Goal: Answer question/provide support: Share knowledge or assist other users

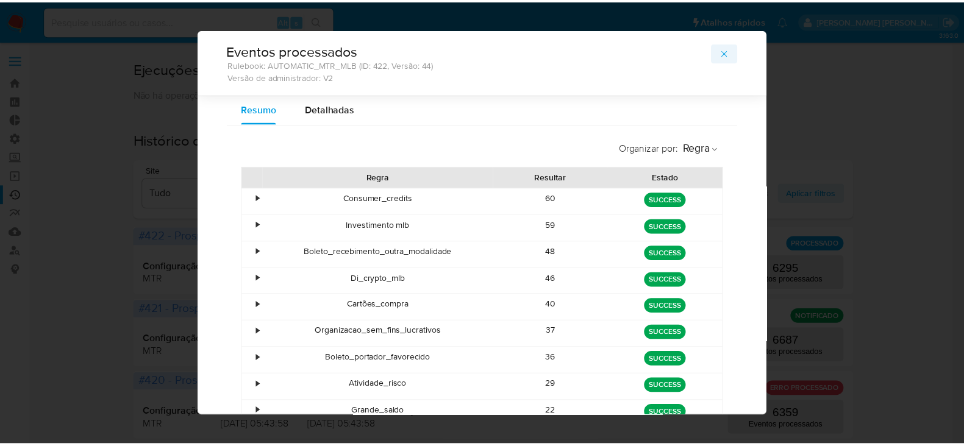
scroll to position [107, 0]
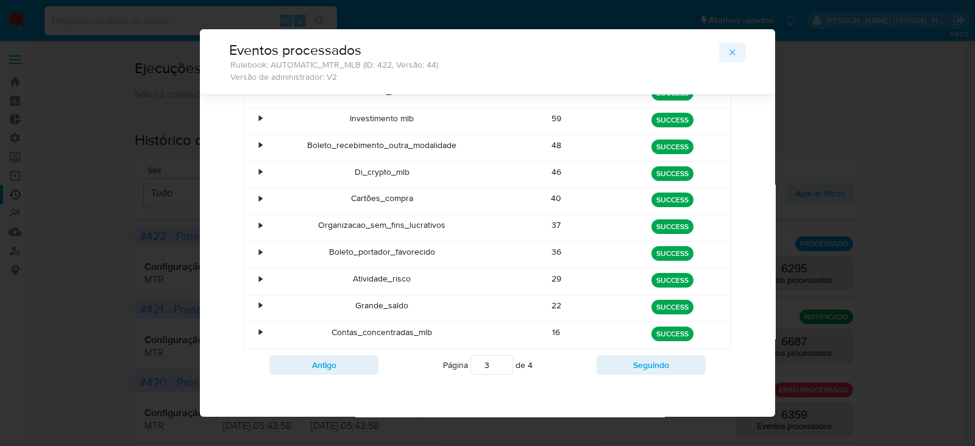
click at [730, 56] on icon "button" at bounding box center [733, 53] width 10 height 10
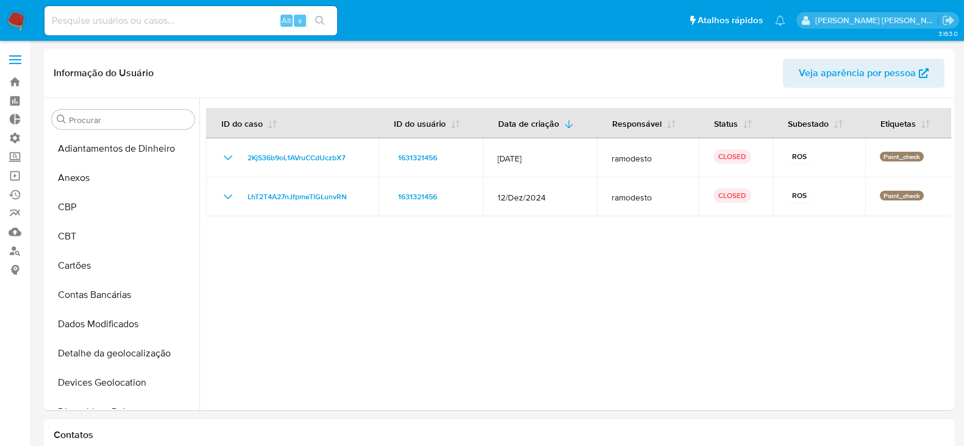
select select "10"
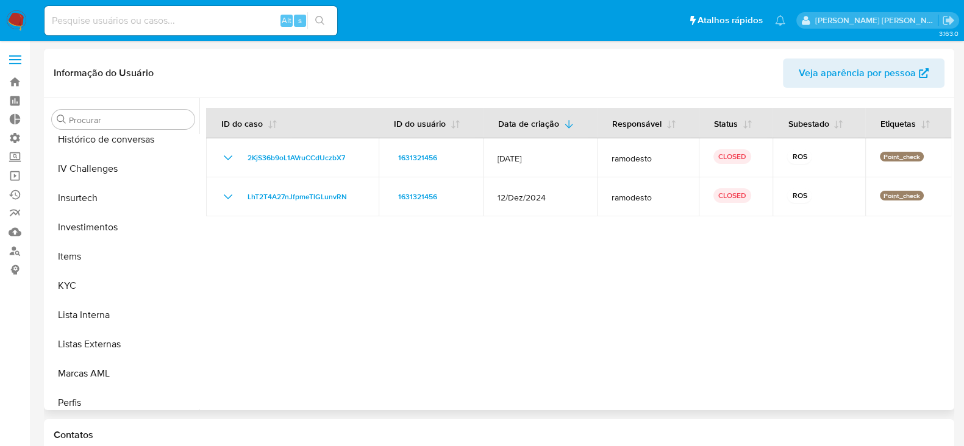
scroll to position [609, 0]
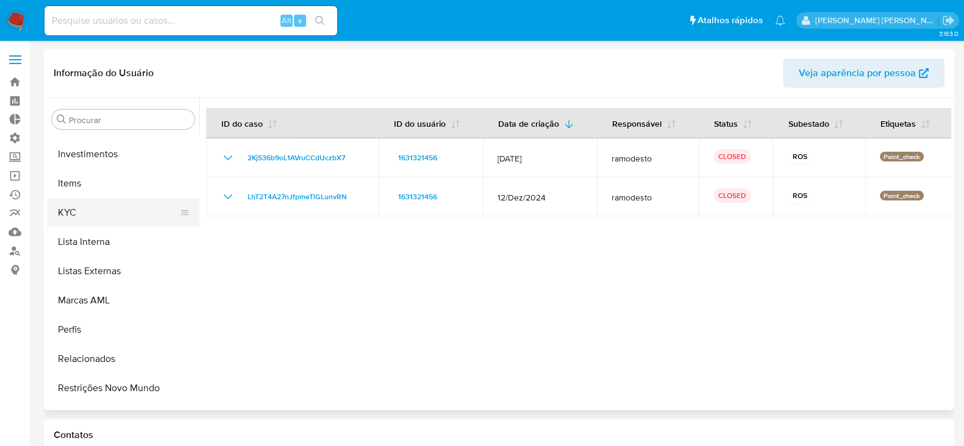
click at [90, 215] on button "KYC" at bounding box center [118, 212] width 143 height 29
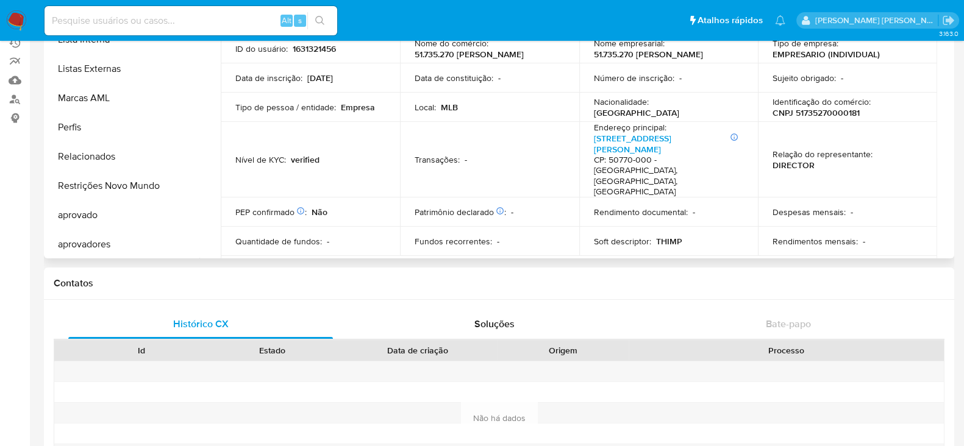
scroll to position [661, 0]
click at [158, 188] on button "Restrições Novo Mundo" at bounding box center [118, 183] width 143 height 29
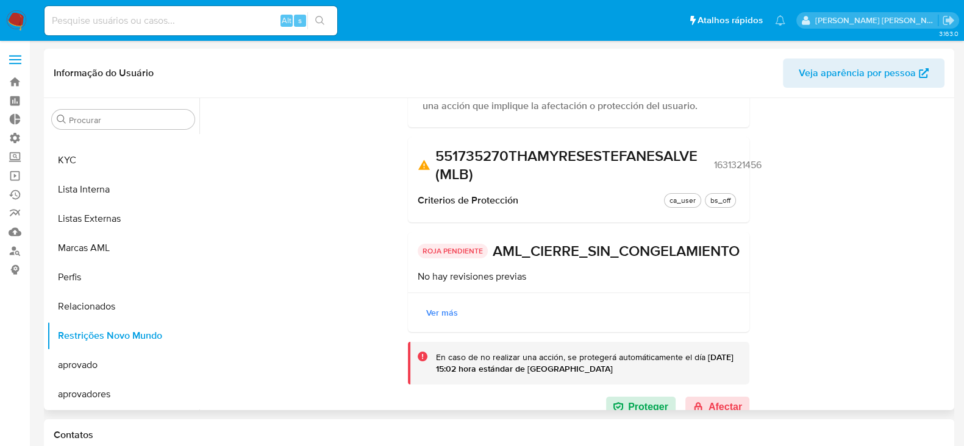
scroll to position [185, 0]
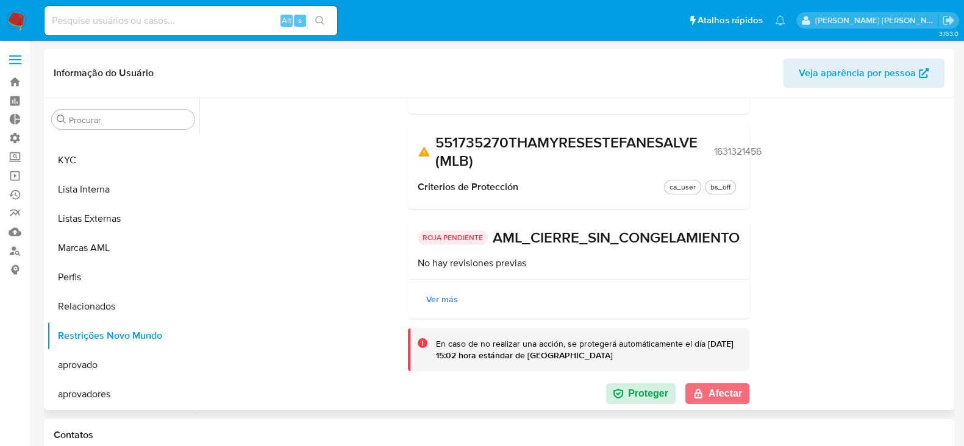
click at [715, 397] on button "Afectar" at bounding box center [717, 393] width 64 height 21
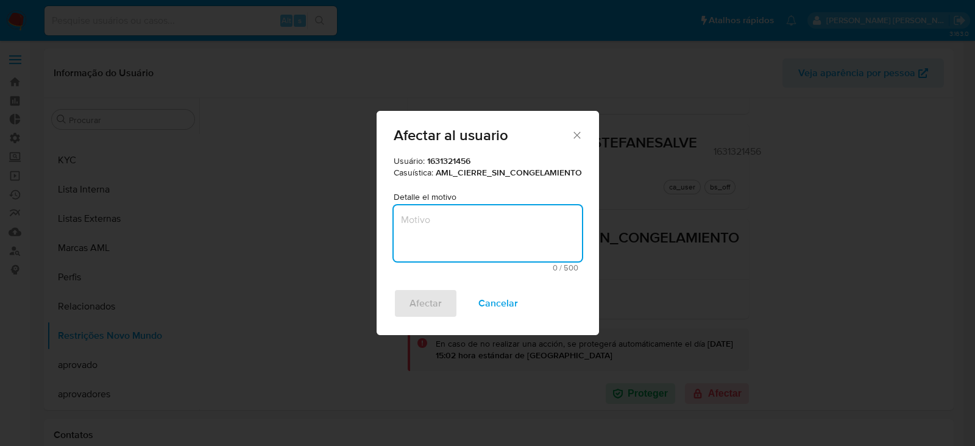
click at [448, 233] on textarea "Motivo" at bounding box center [488, 233] width 188 height 56
paste textarea "Cliente analisado no fluxo de monitoramento PLD. Se trata de cliente Big Seller…"
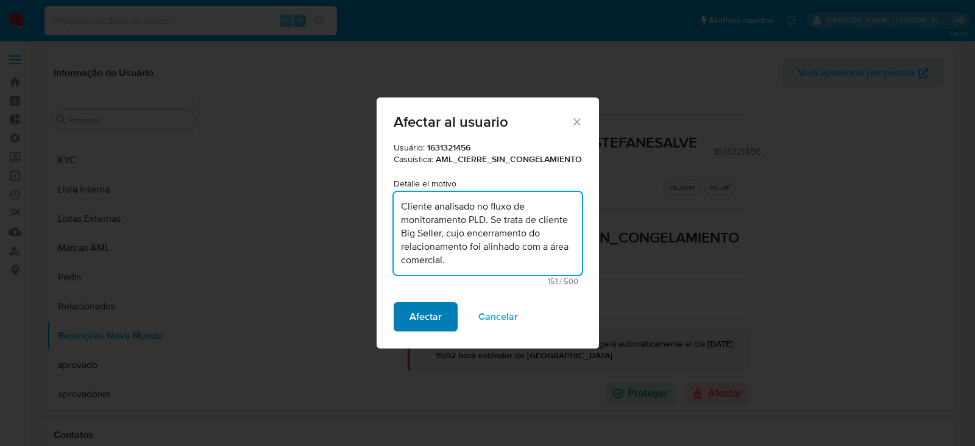
type textarea "Cliente analisado no fluxo de monitoramento PLD. Se trata de cliente Big Seller…"
click at [423, 314] on span "Afectar" at bounding box center [426, 317] width 32 height 27
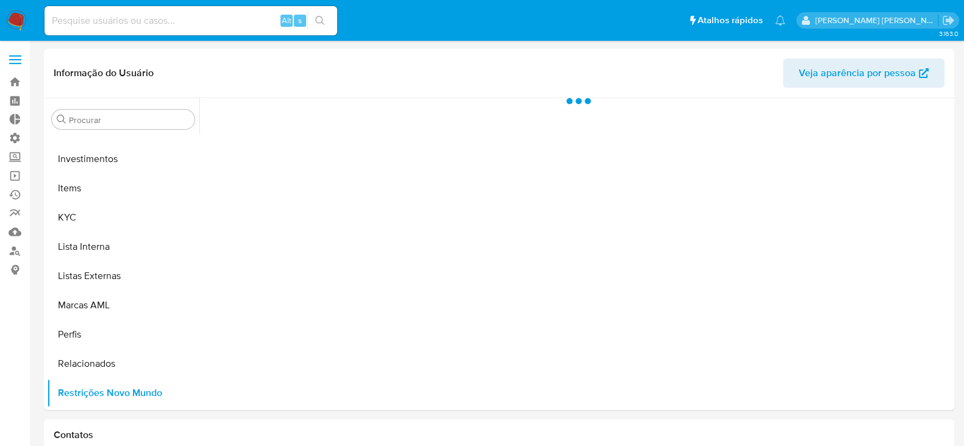
scroll to position [661, 0]
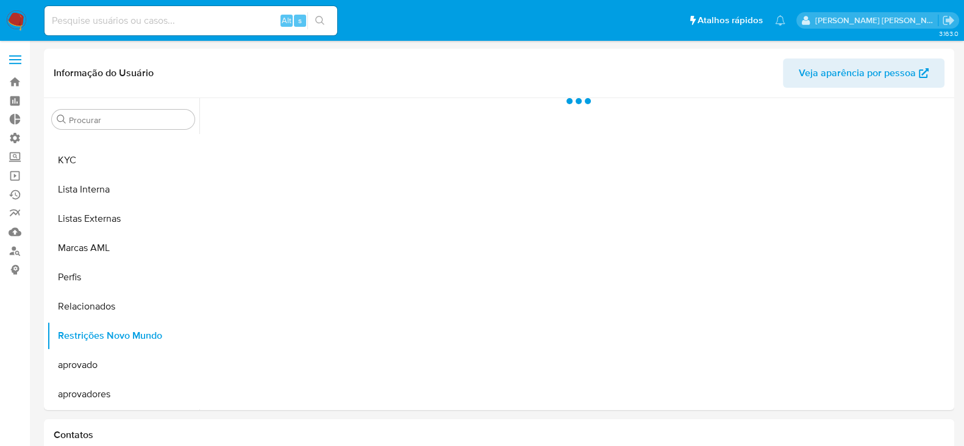
select select "10"
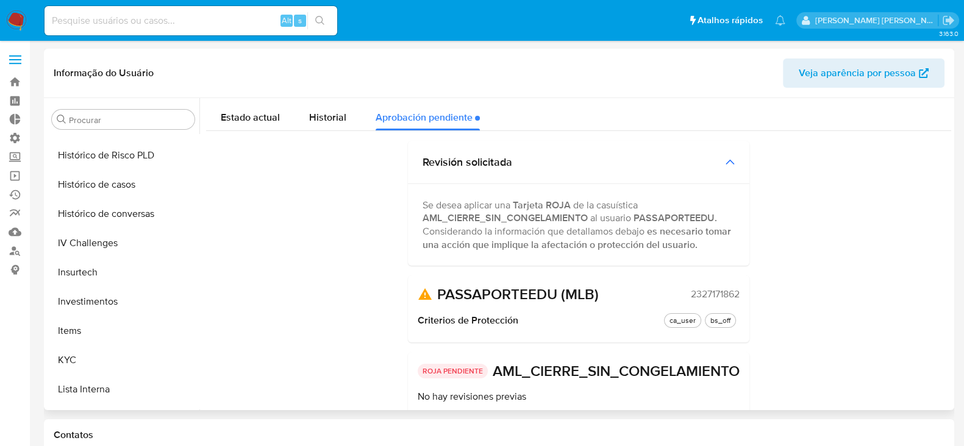
scroll to position [433, 0]
click at [109, 212] on button "Histórico de casos" at bounding box center [118, 213] width 143 height 29
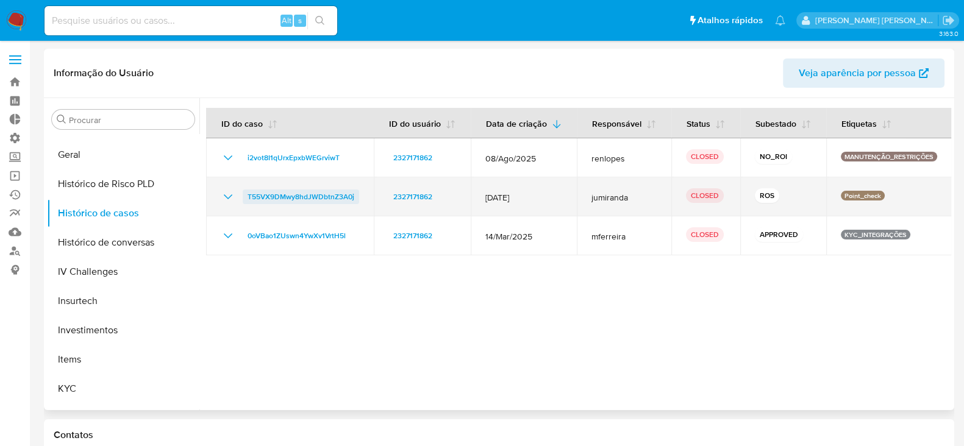
drag, startPoint x: 360, startPoint y: 209, endPoint x: 249, endPoint y: 207, distance: 111.0
click at [249, 207] on td "T55VX9DMwy8hdJWDbtnZ3A0j" at bounding box center [290, 196] width 168 height 39
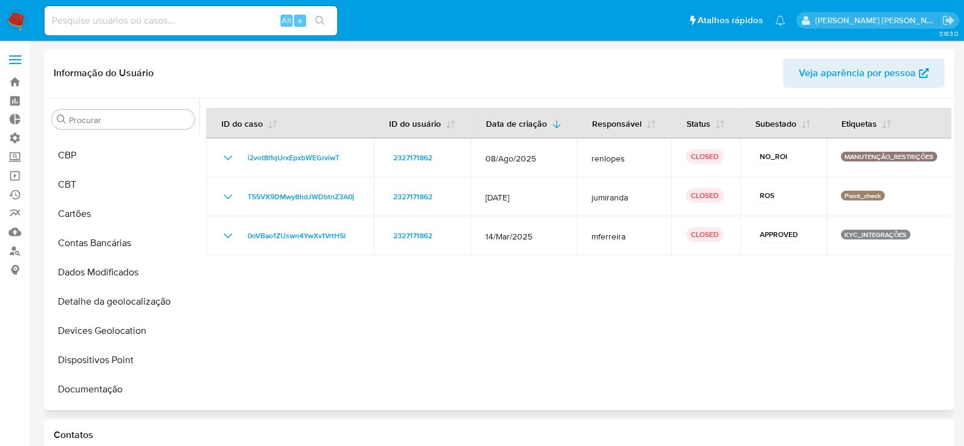
scroll to position [0, 0]
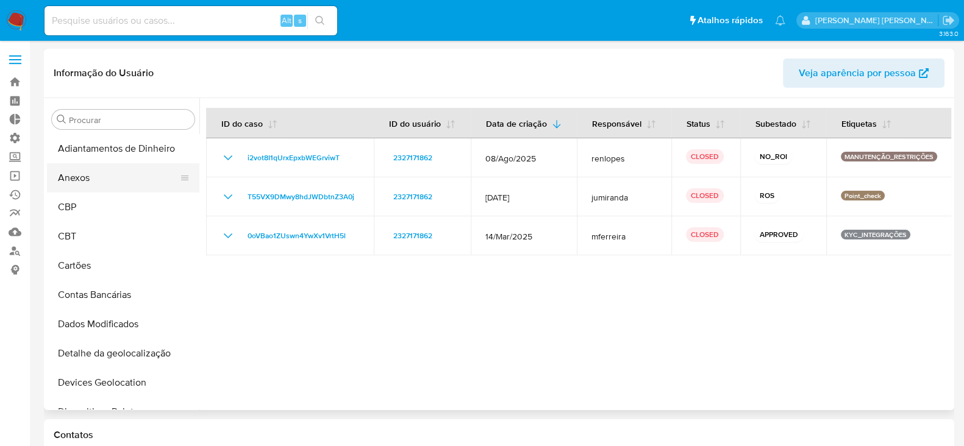
click at [88, 181] on button "Anexos" at bounding box center [118, 177] width 143 height 29
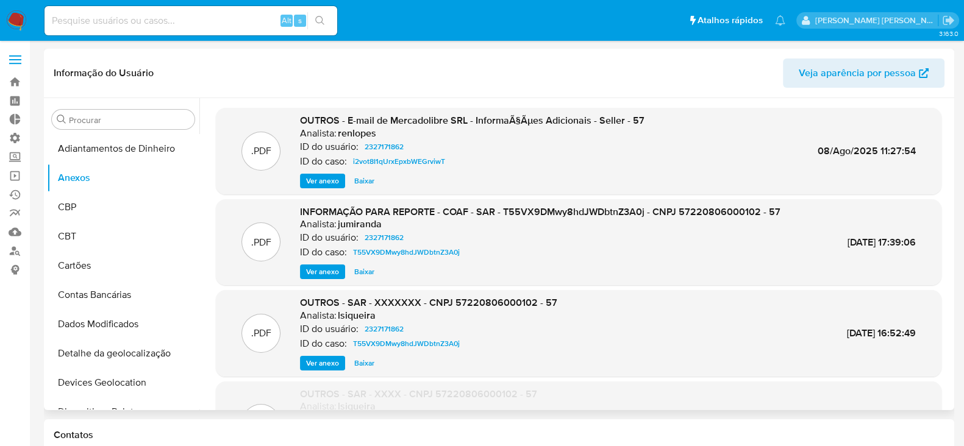
click at [536, 155] on div "ID do caso: i2vot8I1qUrxEpxbWEGrviwT" at bounding box center [472, 161] width 344 height 15
click at [324, 177] on span "Ver anexo" at bounding box center [322, 181] width 33 height 12
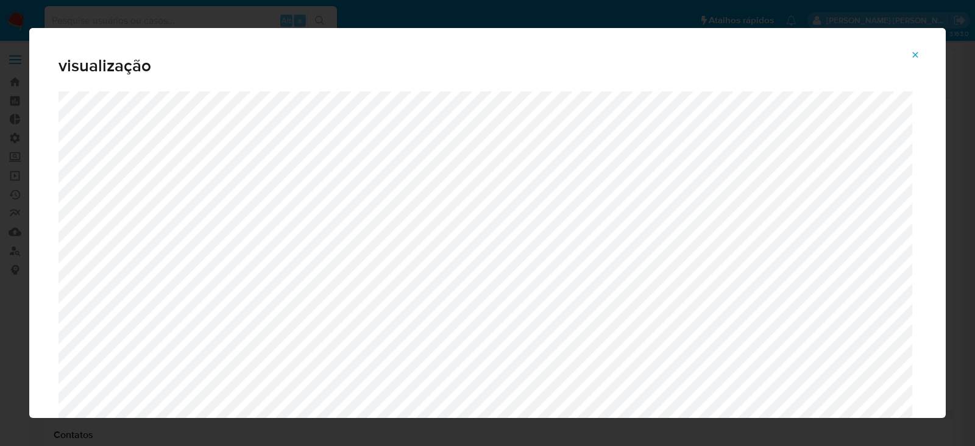
click at [911, 56] on icon "Attachment preview" at bounding box center [916, 55] width 10 height 10
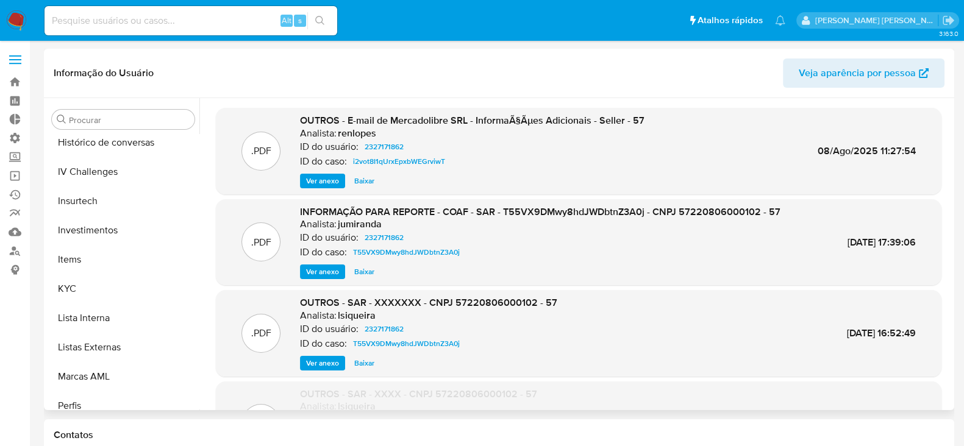
scroll to position [533, 0]
click at [120, 304] on button "Lista Interna" at bounding box center [118, 318] width 143 height 29
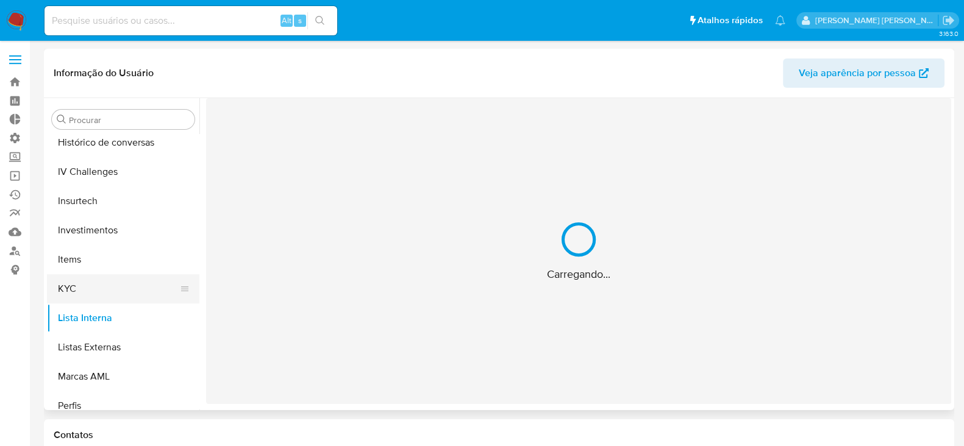
click at [107, 285] on button "KYC" at bounding box center [118, 288] width 143 height 29
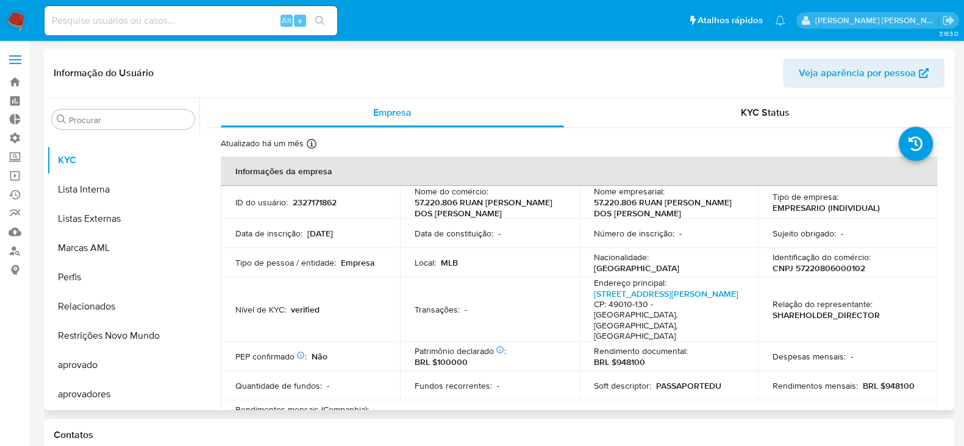
scroll to position [76, 0]
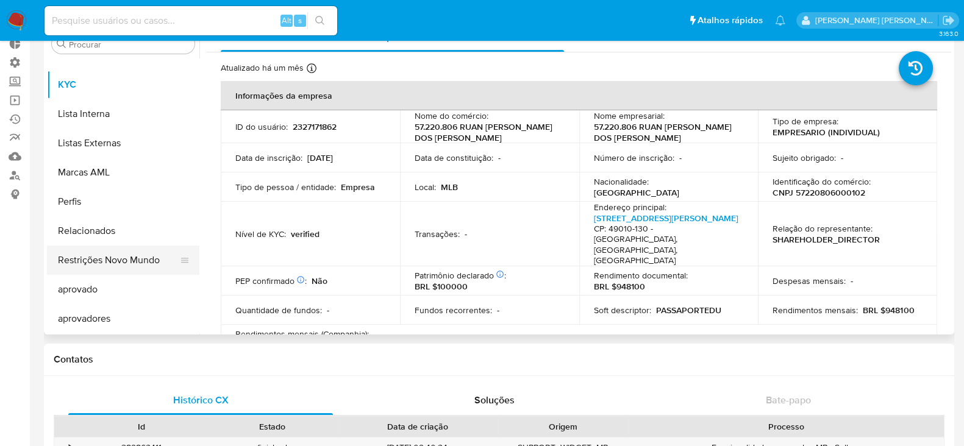
click at [102, 260] on button "Restrições Novo Mundo" at bounding box center [118, 260] width 143 height 29
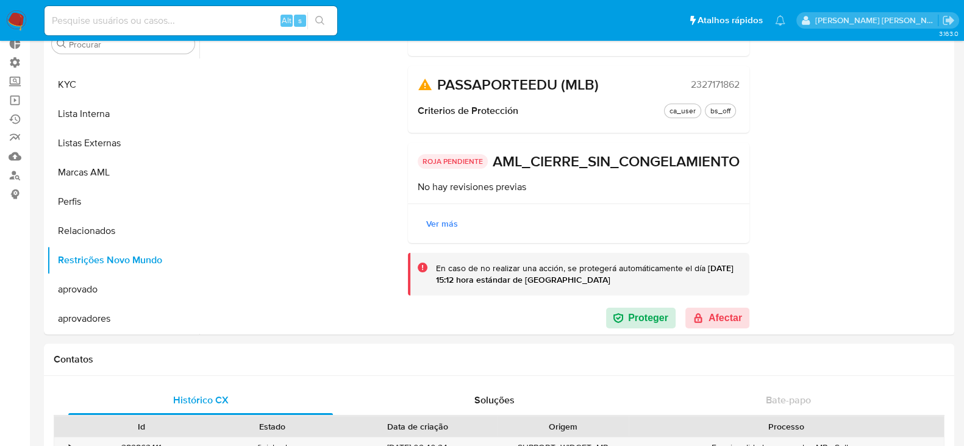
scroll to position [153, 0]
click at [707, 318] on button "Afectar" at bounding box center [717, 318] width 64 height 21
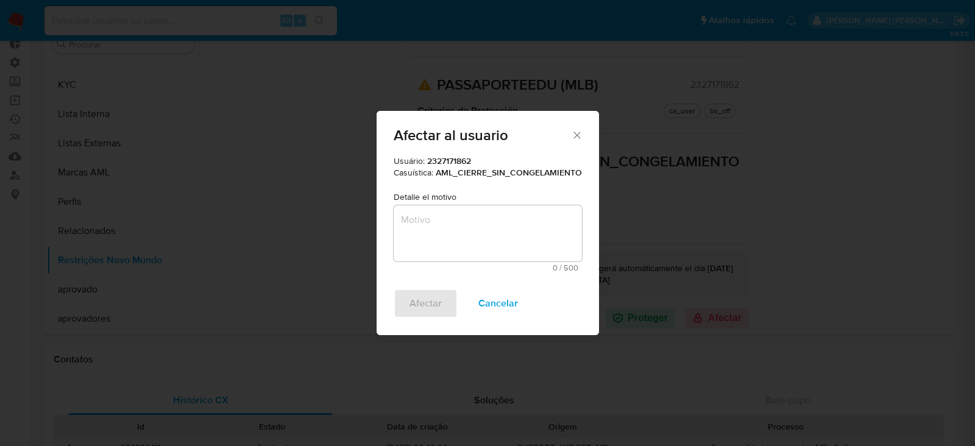
click at [433, 223] on textarea "Motivo" at bounding box center [488, 233] width 188 height 56
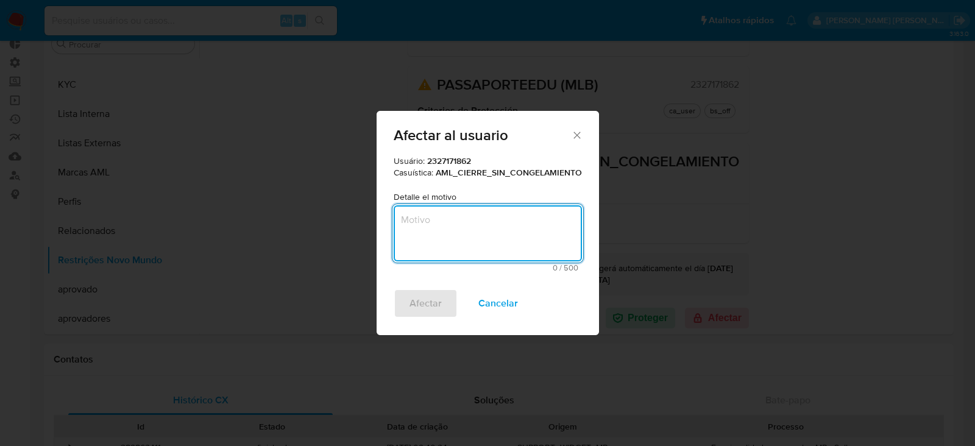
paste textarea "Cliente analisado no fluxo de monitoramento PLD. Se trata de cliente Big Seller…"
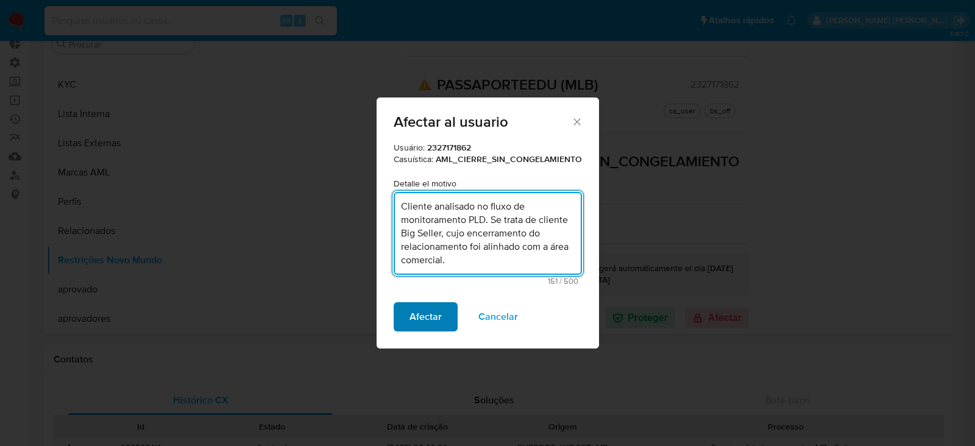
type textarea "Cliente analisado no fluxo de monitoramento PLD. Se trata de cliente Big Seller…"
click at [424, 319] on span "Afectar" at bounding box center [426, 317] width 32 height 27
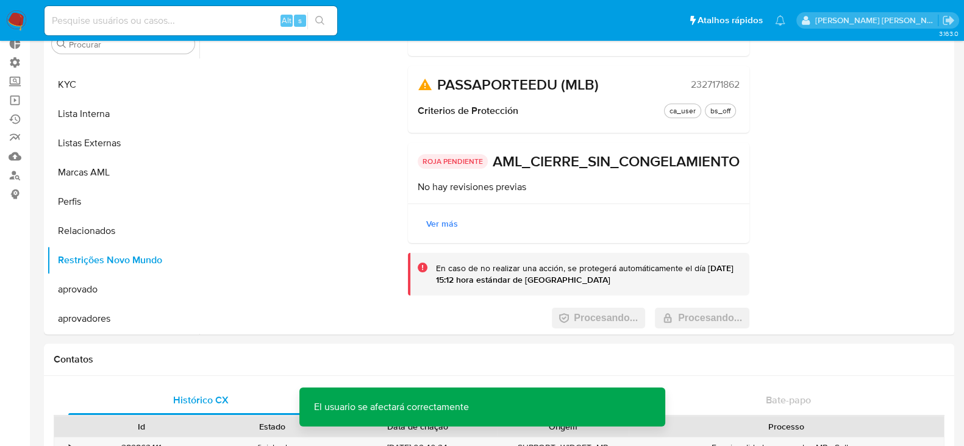
scroll to position [0, 0]
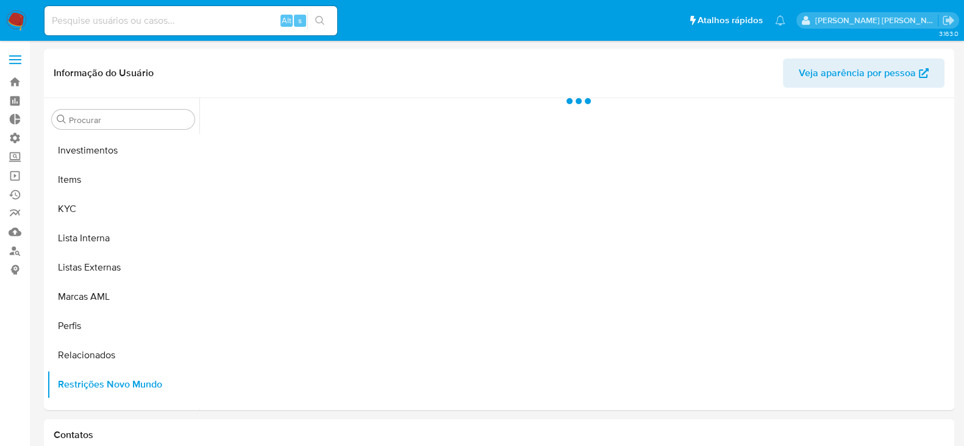
scroll to position [661, 0]
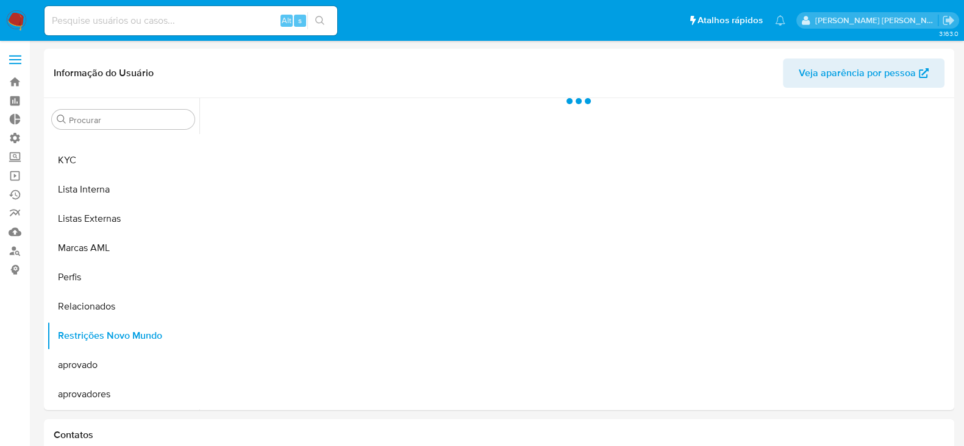
select select "10"
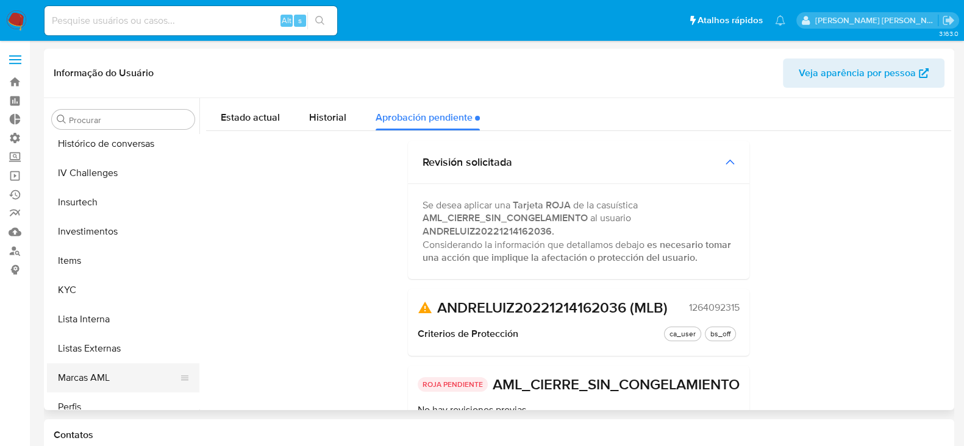
scroll to position [508, 0]
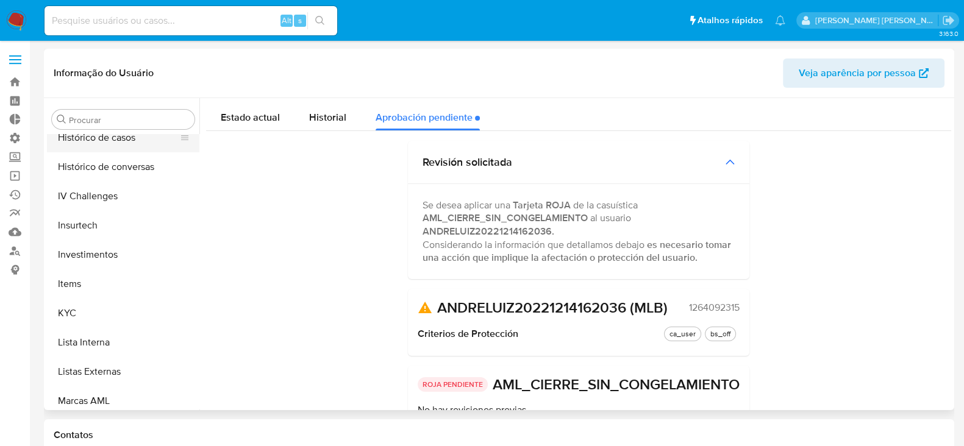
click at [123, 140] on button "Histórico de casos" at bounding box center [118, 137] width 143 height 29
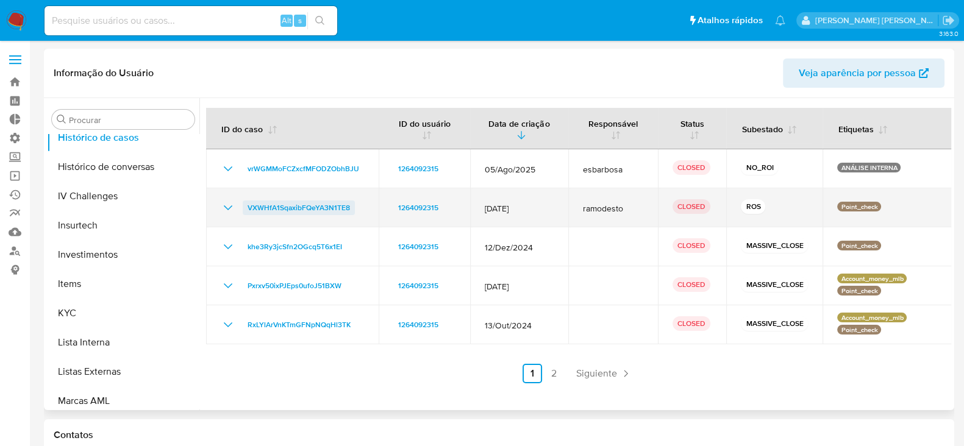
drag, startPoint x: 358, startPoint y: 210, endPoint x: 246, endPoint y: 205, distance: 112.3
click at [246, 205] on div "VXWHfA1SqaxibFQeYA3N1TE8" at bounding box center [292, 208] width 143 height 15
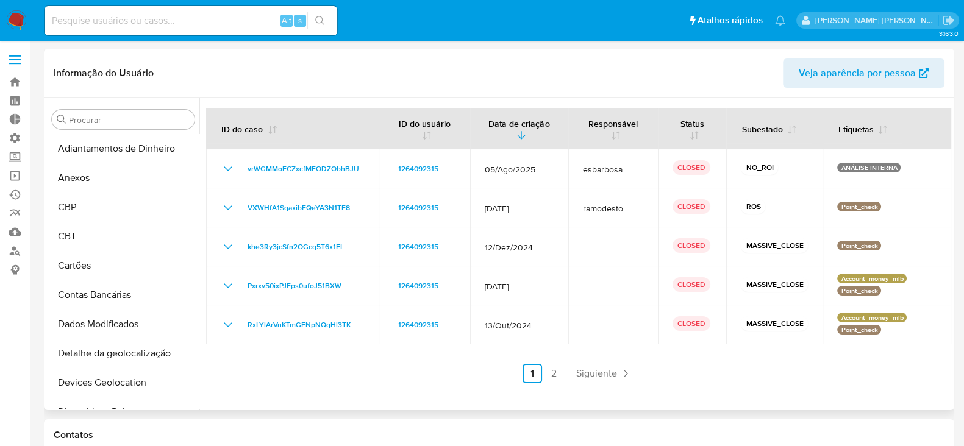
scroll to position [0, 0]
click at [100, 176] on button "Anexos" at bounding box center [118, 177] width 143 height 29
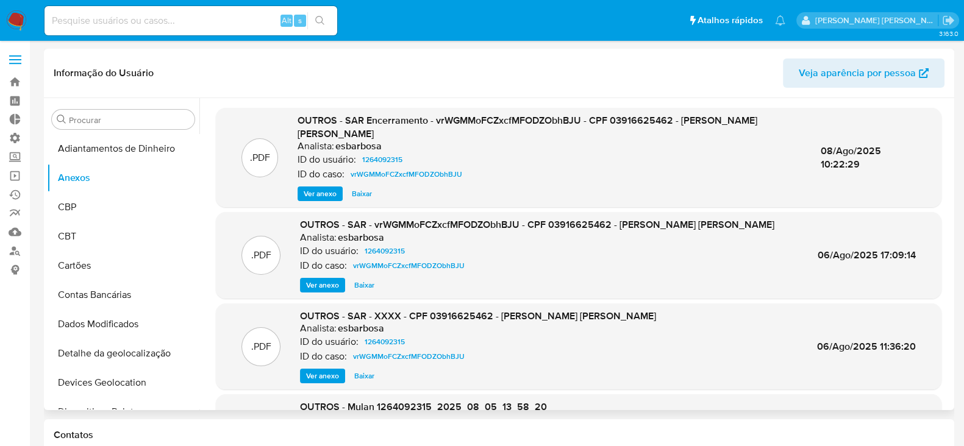
click at [322, 188] on span "Ver anexo" at bounding box center [320, 194] width 33 height 12
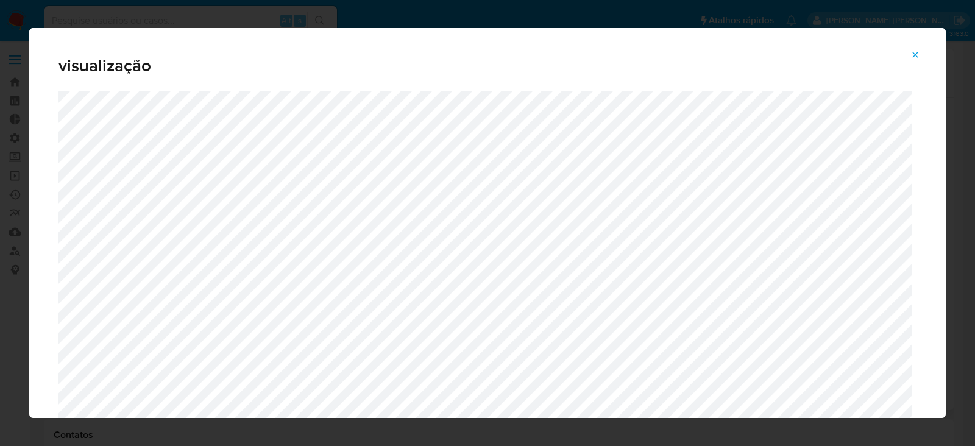
click at [921, 58] on button "Attachment preview" at bounding box center [915, 55] width 27 height 20
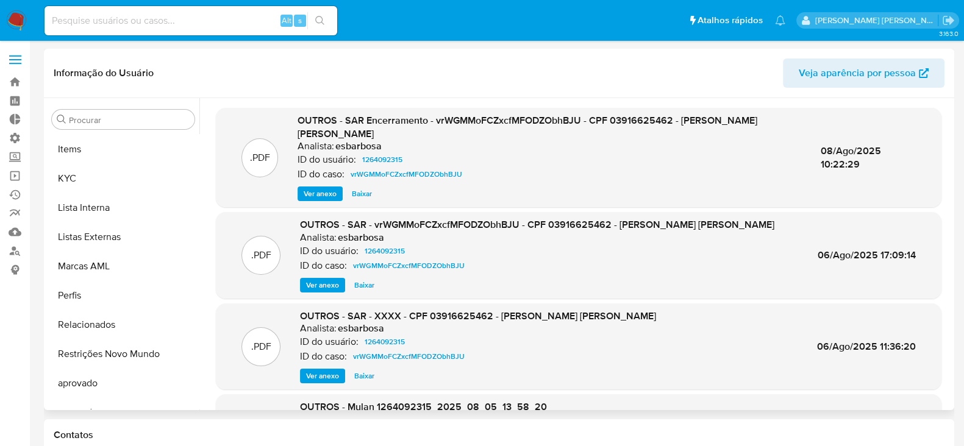
scroll to position [661, 0]
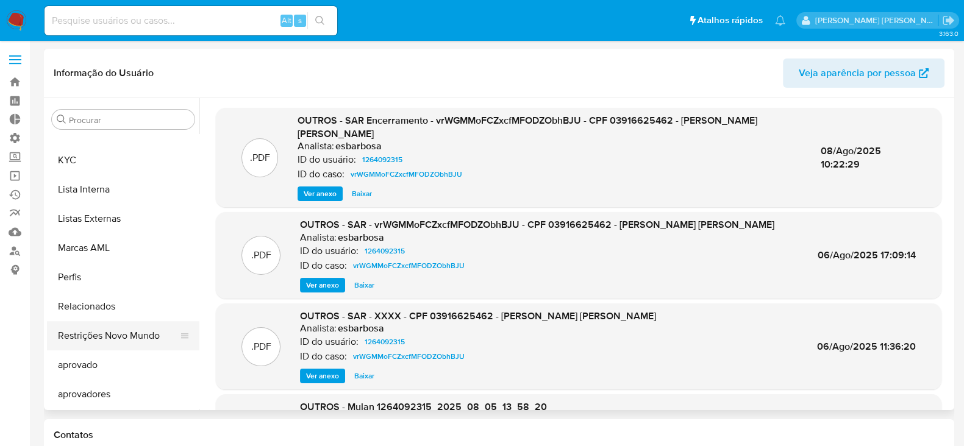
click at [114, 337] on button "Restrições Novo Mundo" at bounding box center [118, 335] width 143 height 29
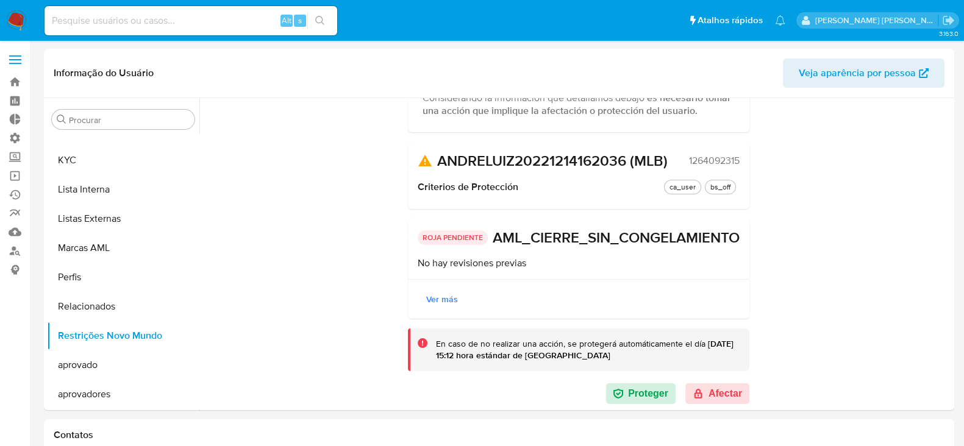
scroll to position [166, 0]
click at [727, 394] on button "Afectar" at bounding box center [717, 393] width 64 height 21
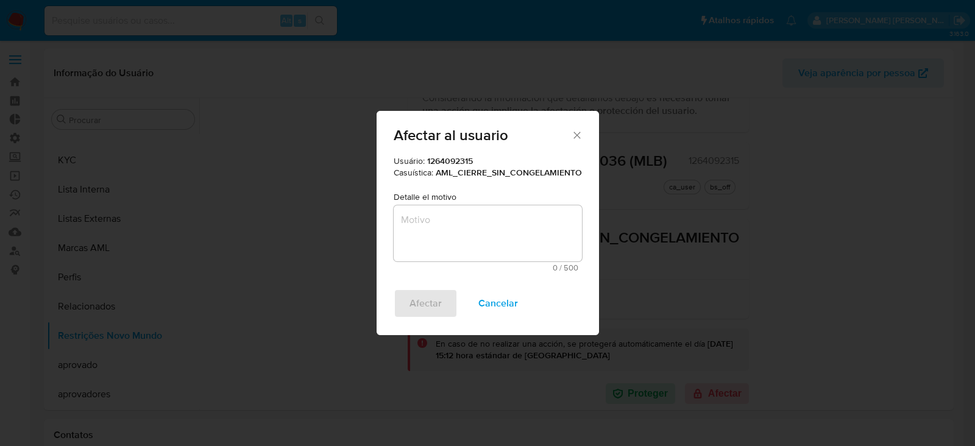
click at [486, 240] on textarea "Motivo" at bounding box center [488, 233] width 188 height 56
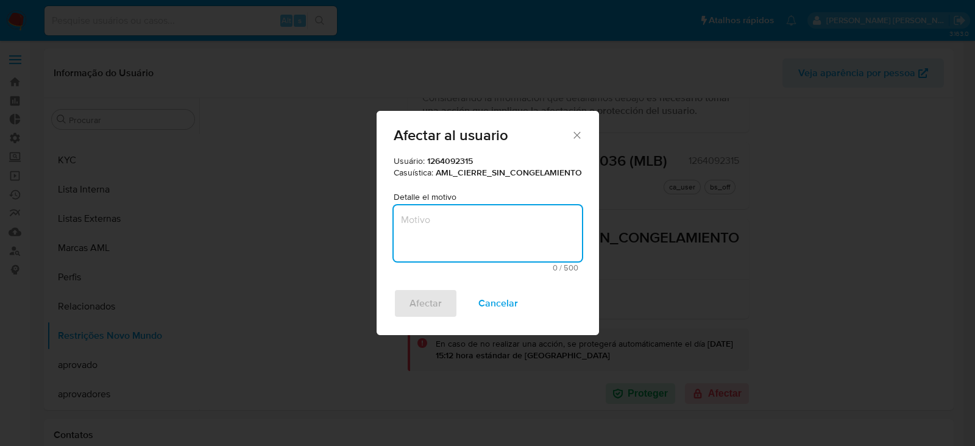
paste textarea "Cliente analisado no fluxo de monitoramento PLD. Se trata de cliente Big Seller…"
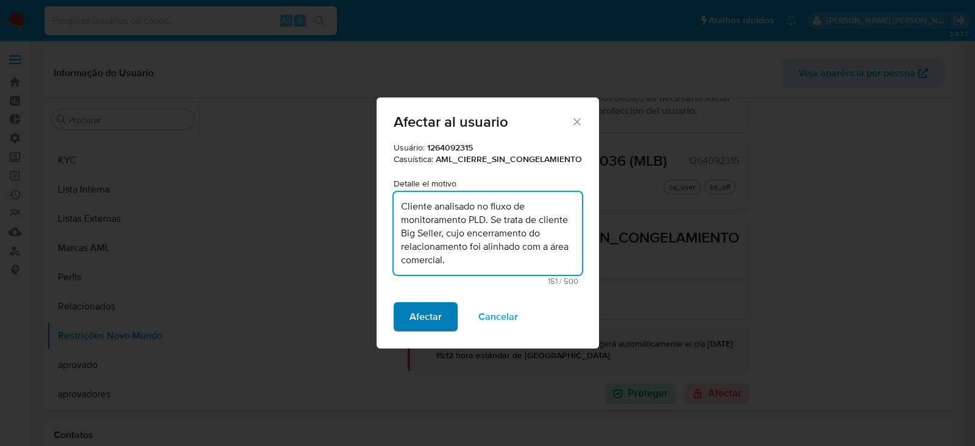
type textarea "Cliente analisado no fluxo de monitoramento PLD. Se trata de cliente Big Seller…"
click at [426, 319] on span "Afectar" at bounding box center [426, 317] width 32 height 27
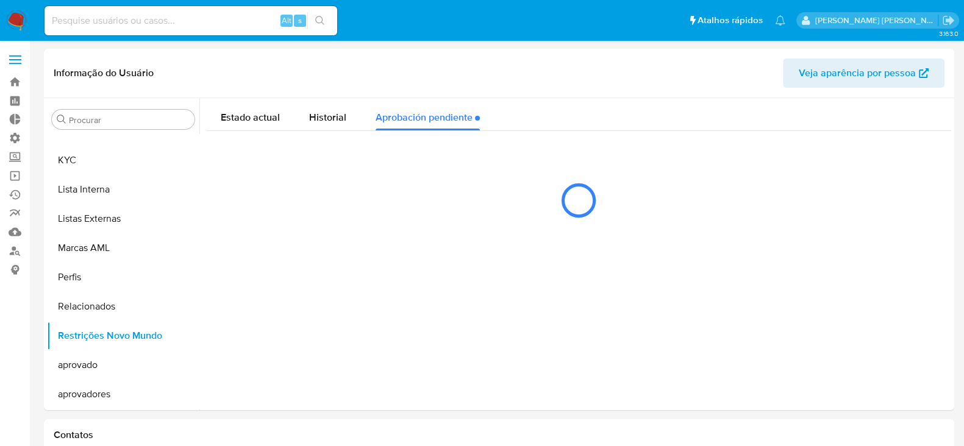
scroll to position [0, 0]
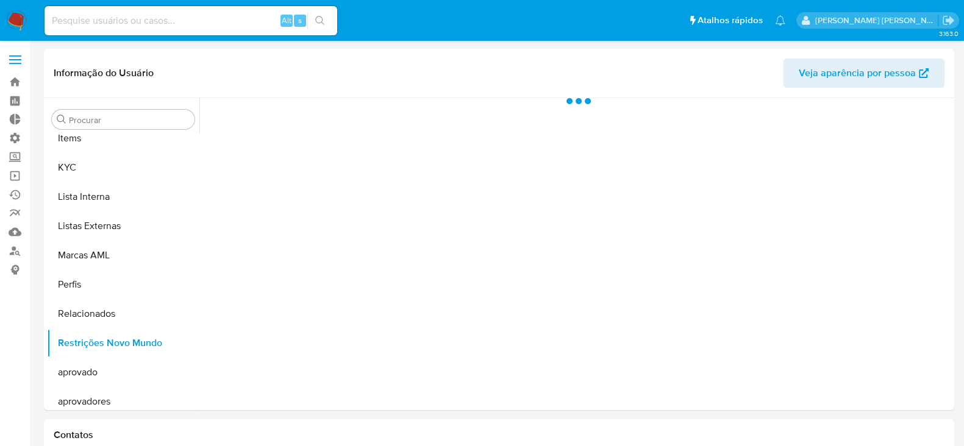
scroll to position [661, 0]
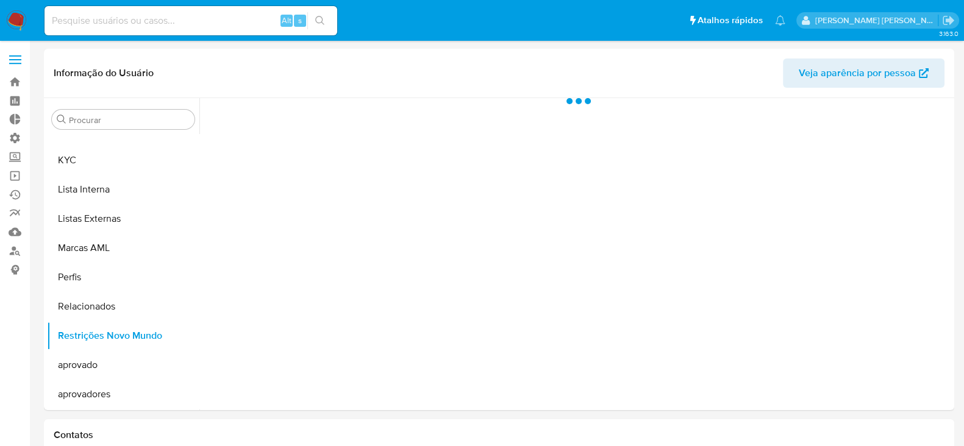
select select "10"
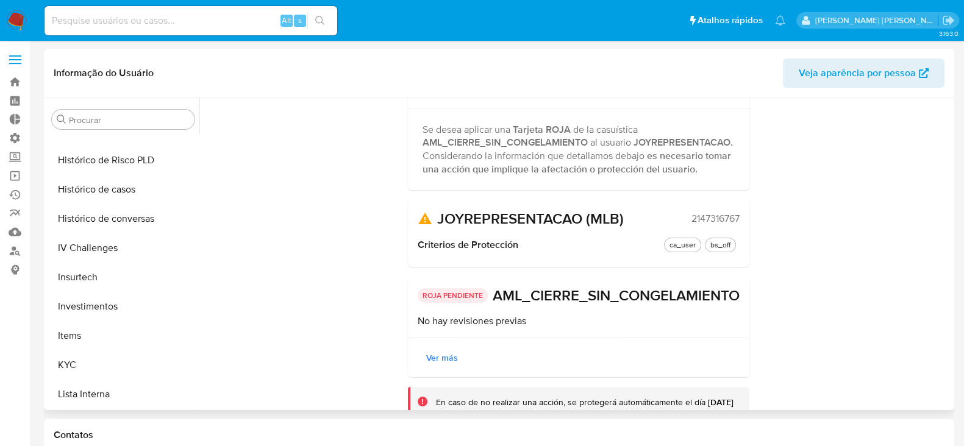
scroll to position [433, 0]
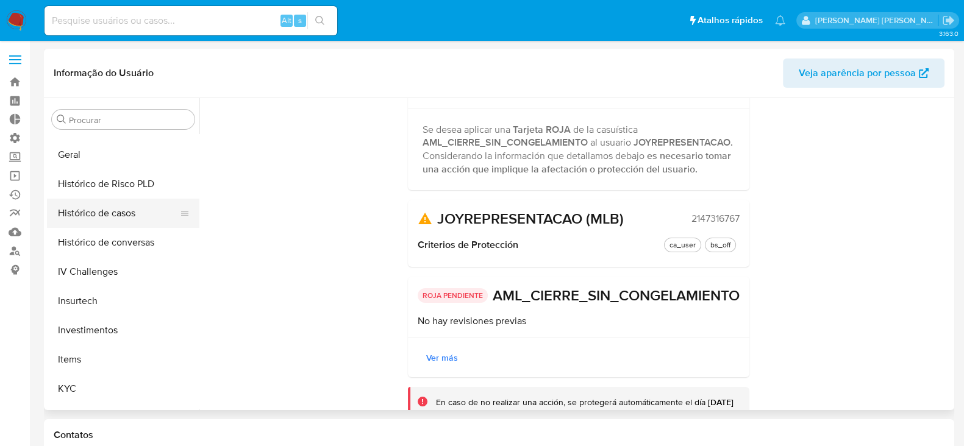
click at [123, 216] on button "Histórico de casos" at bounding box center [118, 213] width 143 height 29
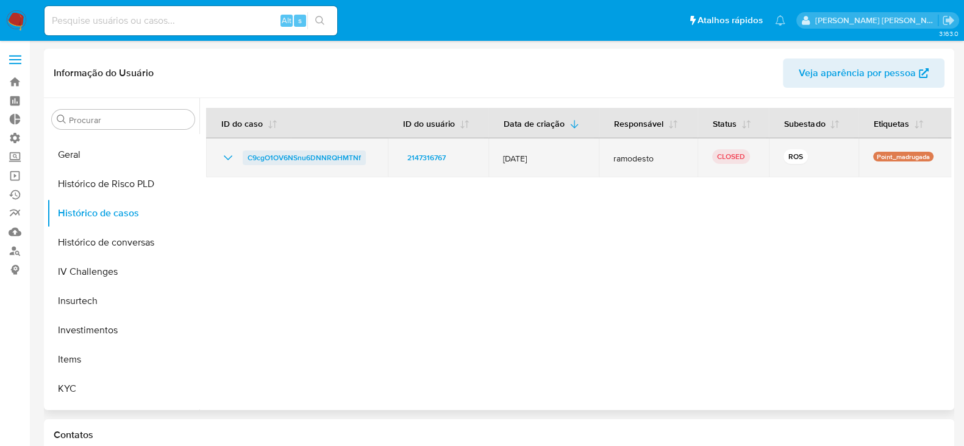
click at [272, 153] on span "C9cgO1OV6NSnu6DNNRQHMTNf" at bounding box center [304, 158] width 113 height 15
drag, startPoint x: 368, startPoint y: 157, endPoint x: 246, endPoint y: 156, distance: 121.9
click at [246, 156] on div "C9cgO1OV6NSnu6DNNRQHMTNf" at bounding box center [297, 158] width 152 height 15
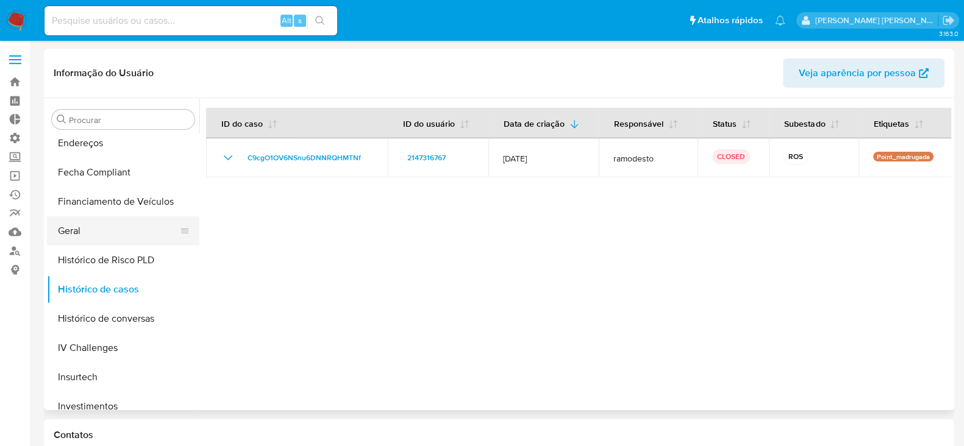
scroll to position [356, 0]
click at [91, 229] on button "Geral" at bounding box center [118, 231] width 143 height 29
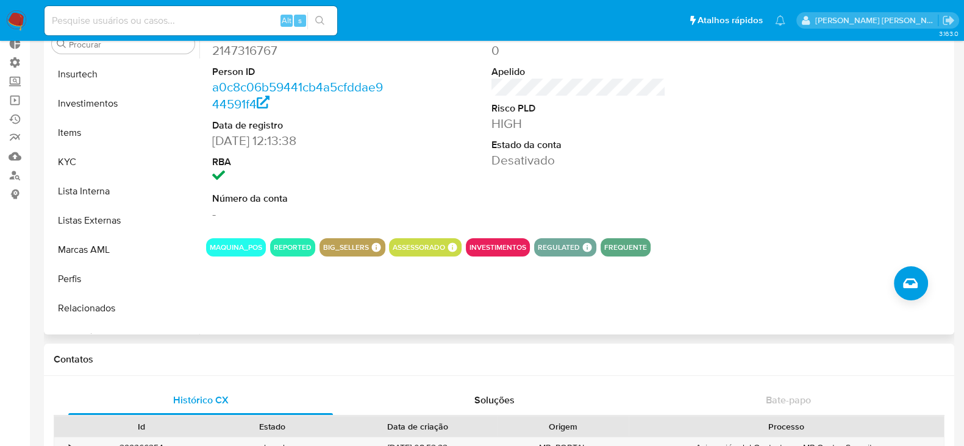
scroll to position [660, 0]
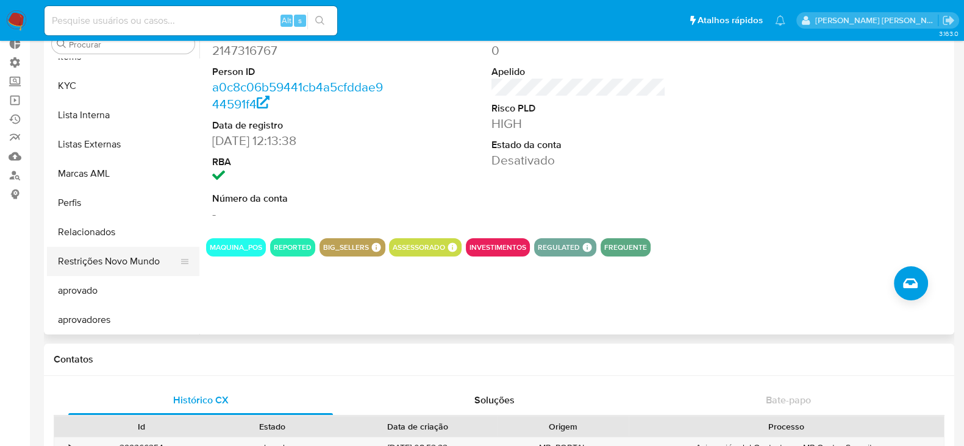
click at [95, 257] on button "Restrições Novo Mundo" at bounding box center [118, 261] width 143 height 29
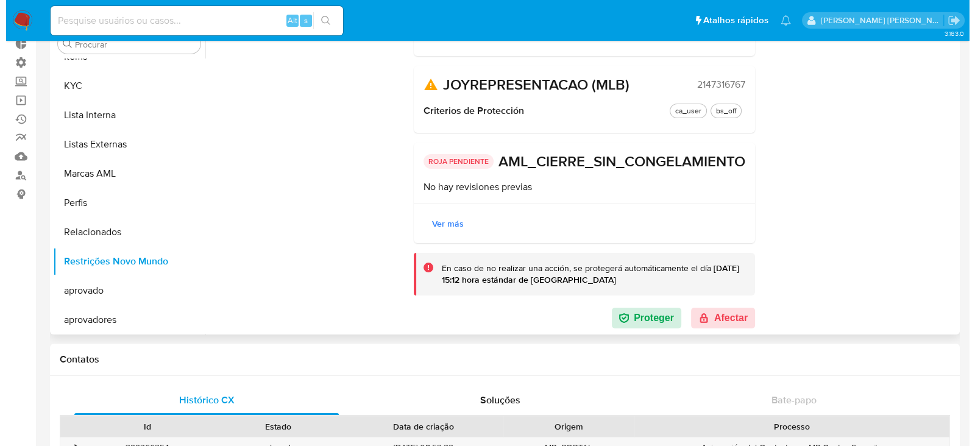
scroll to position [153, 0]
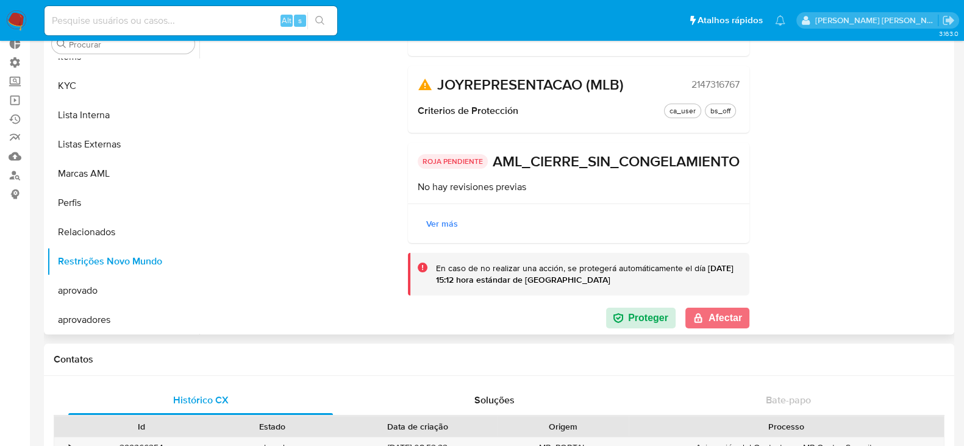
click at [726, 314] on button "Afectar" at bounding box center [717, 318] width 64 height 21
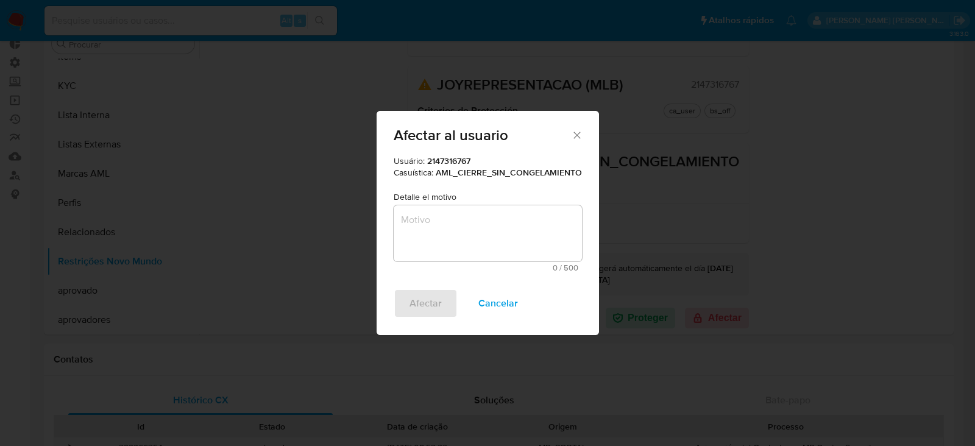
click at [480, 233] on textarea "Motivo" at bounding box center [488, 233] width 188 height 56
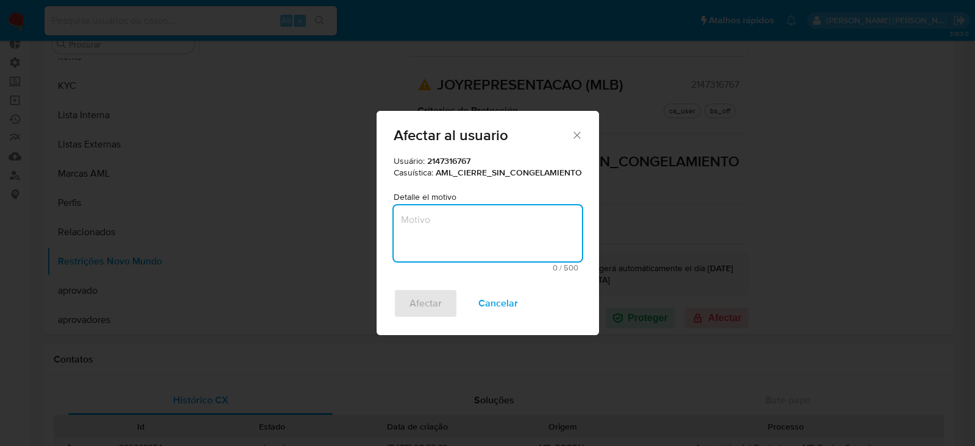
paste textarea "Cliente analisado no fluxo de monitoramento PLD, com recomendação de encerramen…"
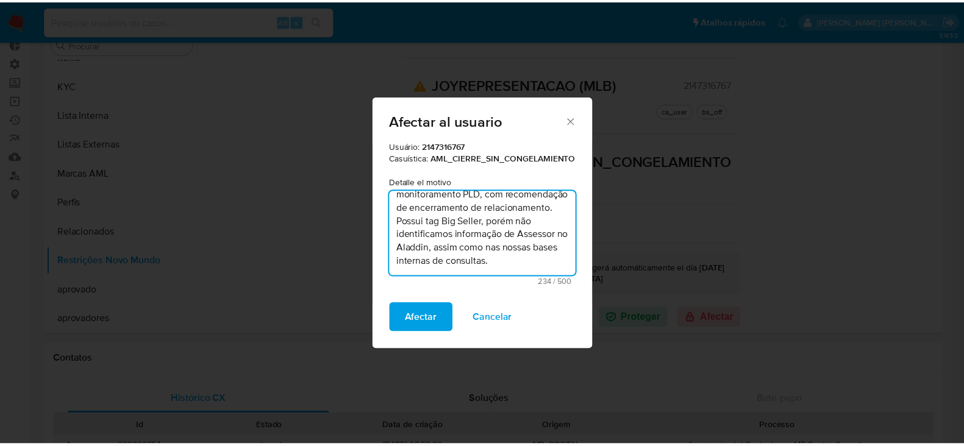
scroll to position [37, 0]
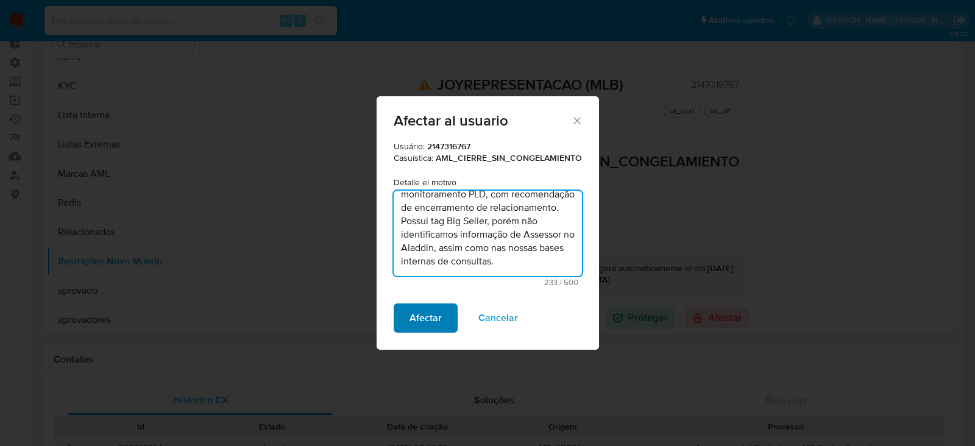
type textarea "Cliente analisado no fluxo de monitoramento PLD, com recomendação de encerramen…"
click at [418, 327] on span "Afectar" at bounding box center [426, 318] width 32 height 27
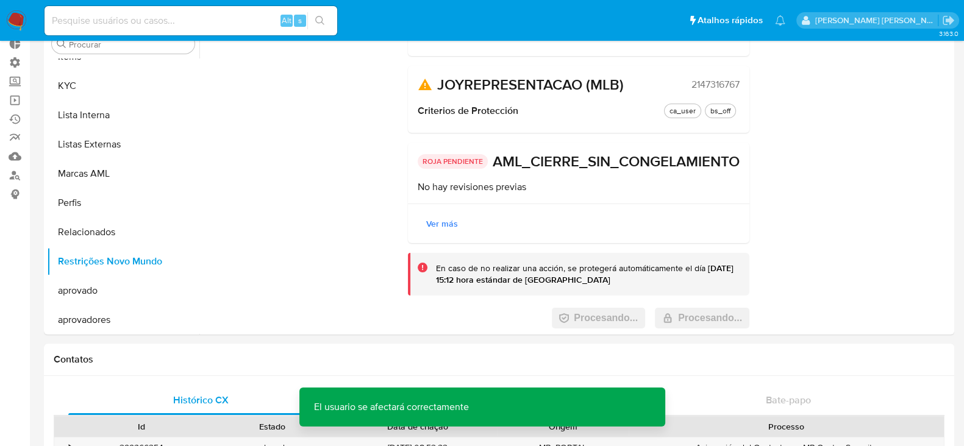
scroll to position [0, 0]
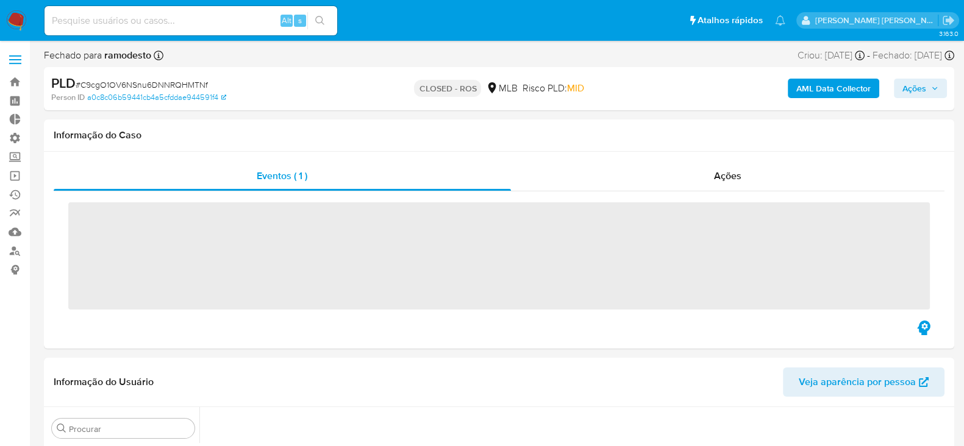
scroll to position [464, 0]
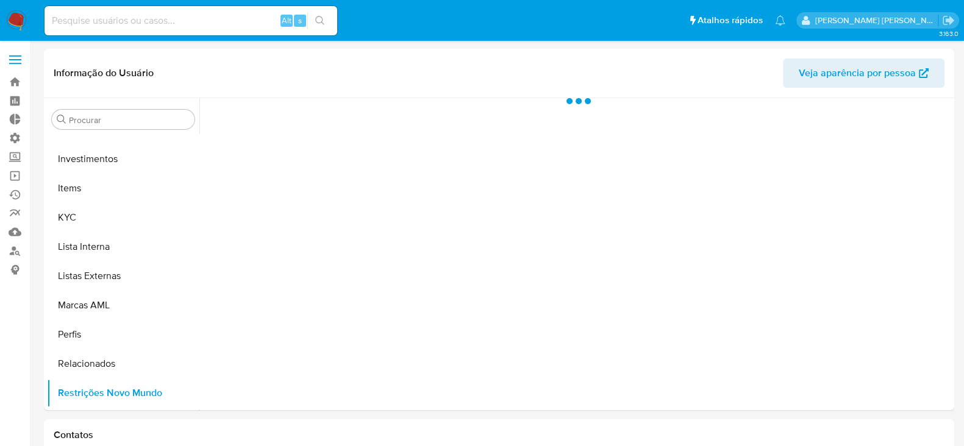
scroll to position [661, 0]
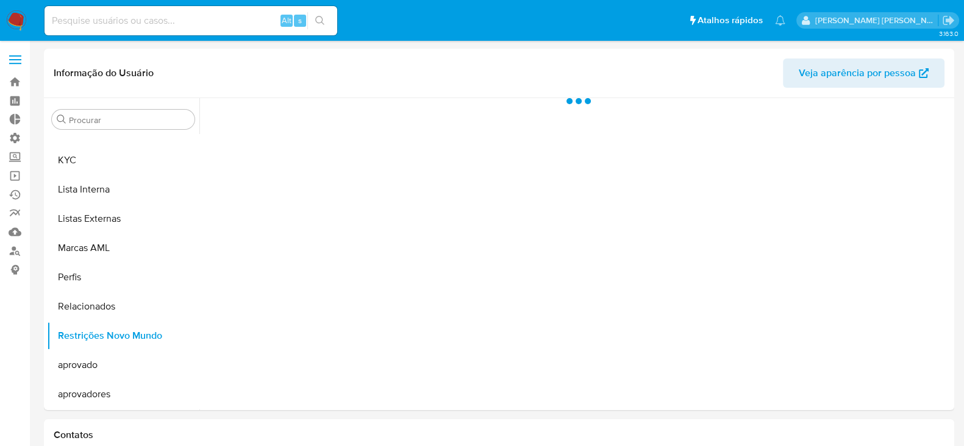
select select "10"
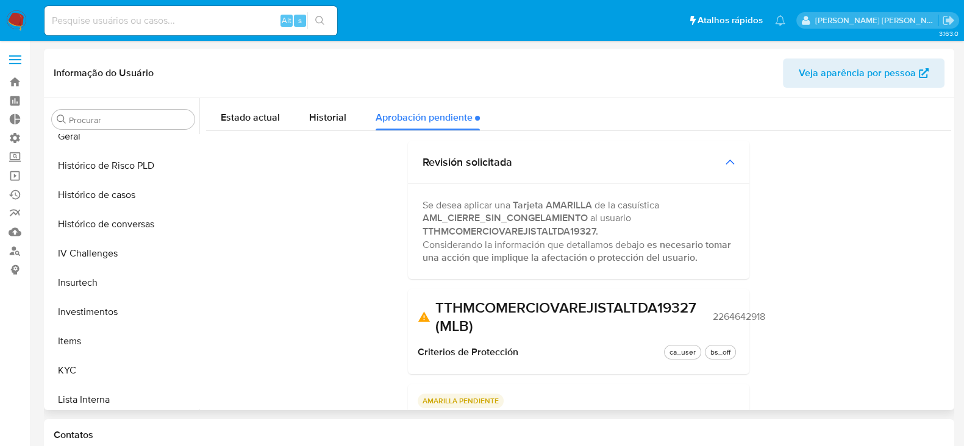
scroll to position [448, 0]
click at [118, 202] on button "Histórico de casos" at bounding box center [118, 197] width 143 height 29
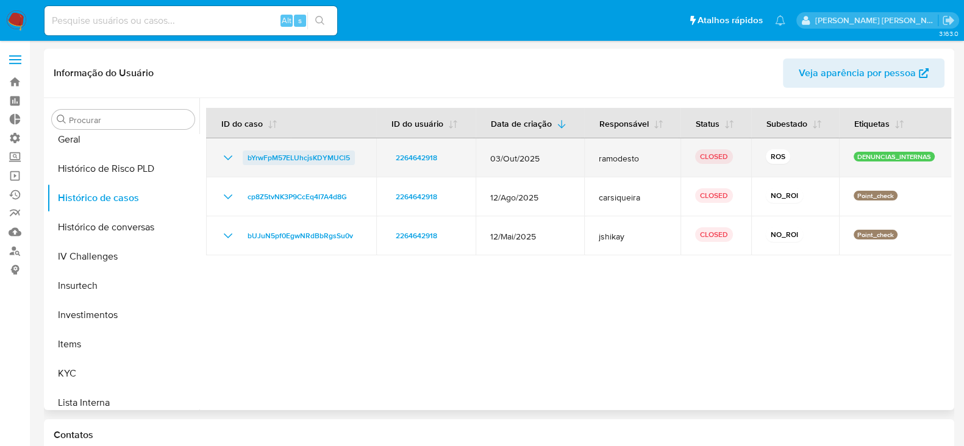
drag, startPoint x: 357, startPoint y: 160, endPoint x: 247, endPoint y: 160, distance: 110.3
click at [247, 160] on div "bYrwFpM57ELUhcjsKDYMUCl5" at bounding box center [291, 158] width 141 height 15
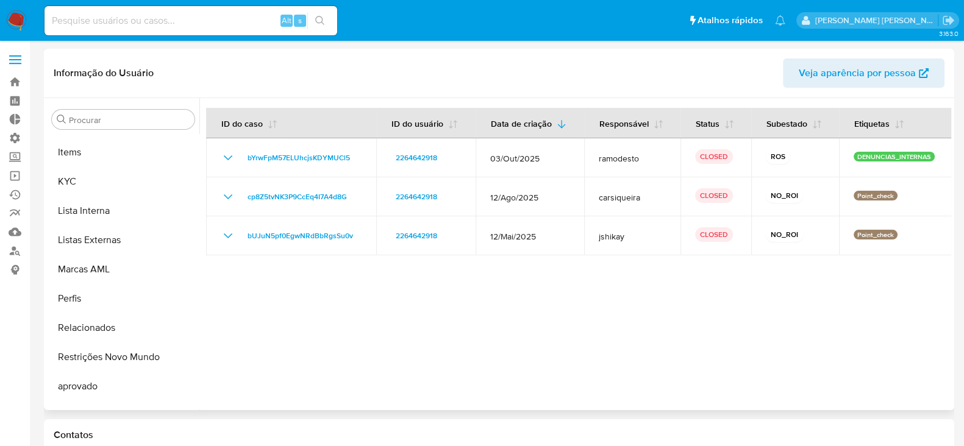
scroll to position [661, 0]
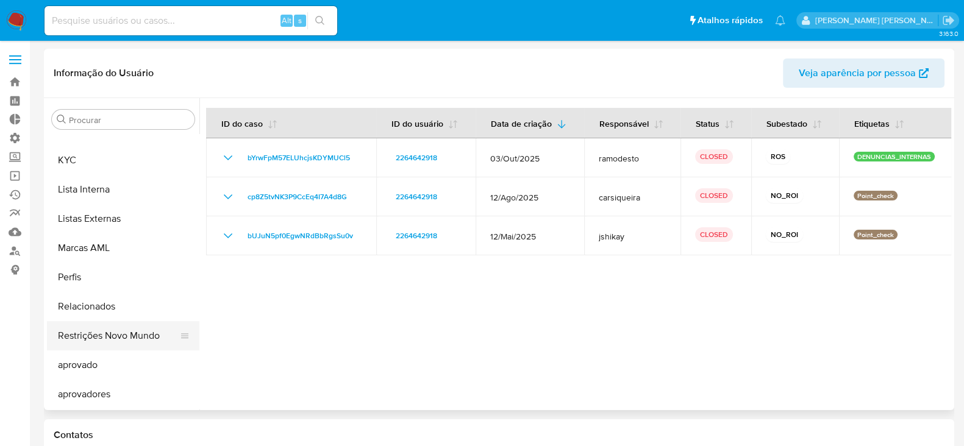
click at [140, 336] on button "Restrições Novo Mundo" at bounding box center [118, 335] width 143 height 29
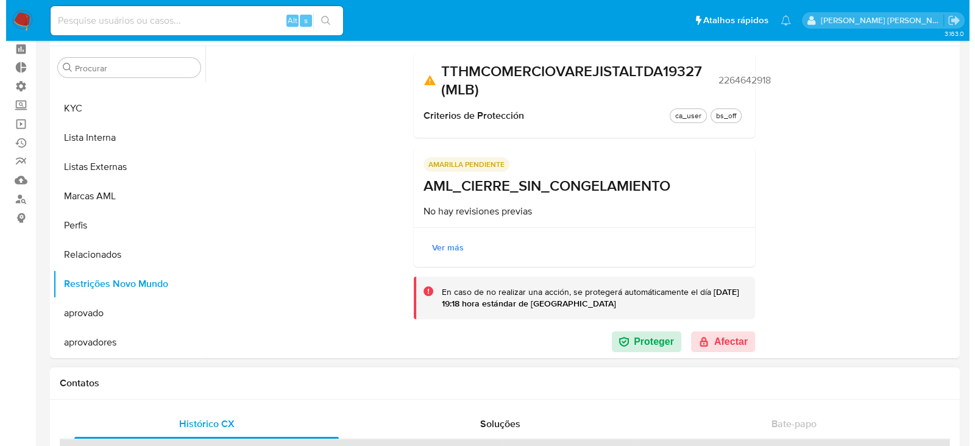
scroll to position [76, 0]
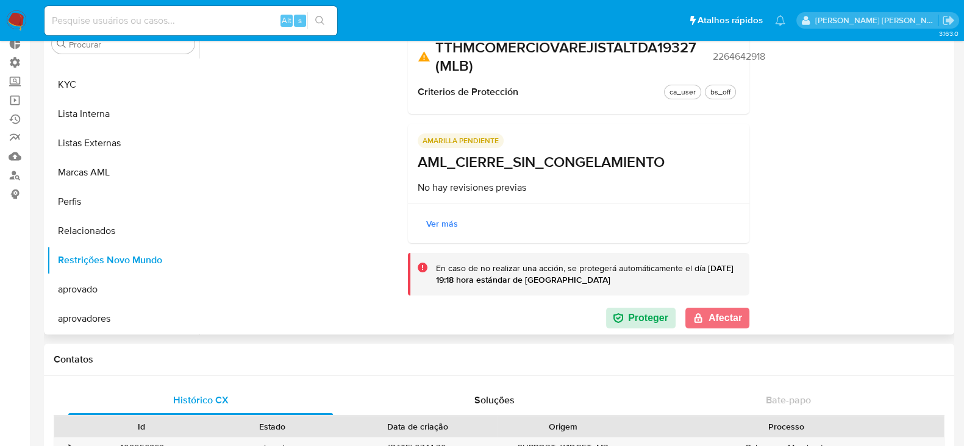
click at [725, 321] on button "Afectar" at bounding box center [717, 318] width 64 height 21
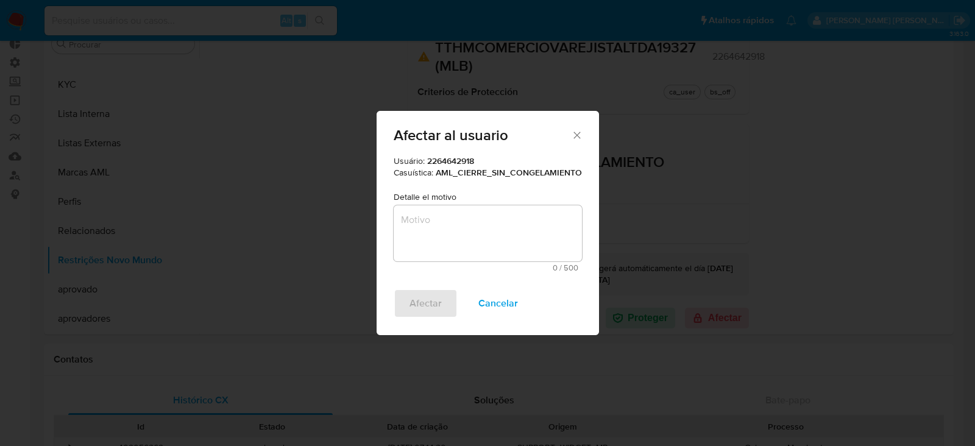
click at [444, 227] on textarea "Motivo" at bounding box center [488, 233] width 188 height 56
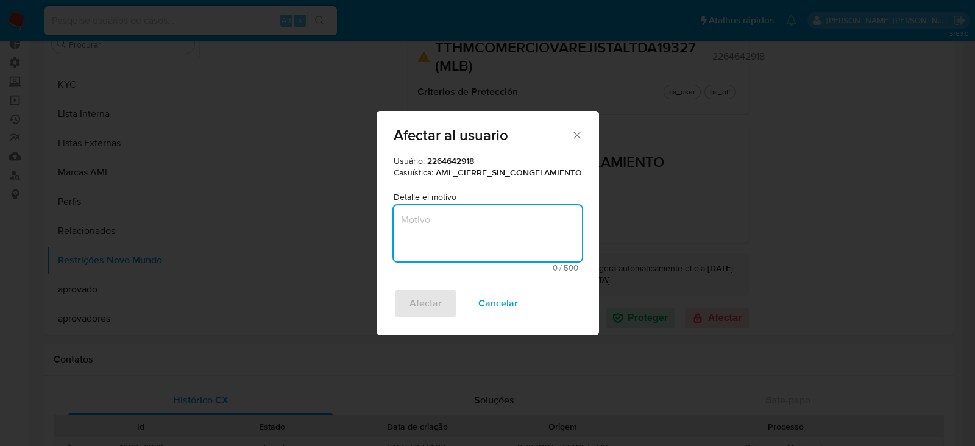
paste textarea "Cliente analisado no fluxo de monitoramento PLD. Se trata de cliente Big Seller…"
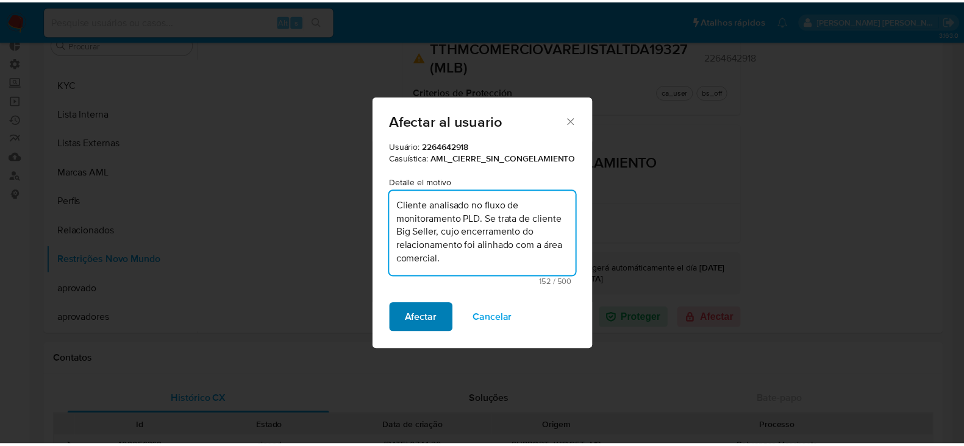
scroll to position [0, 0]
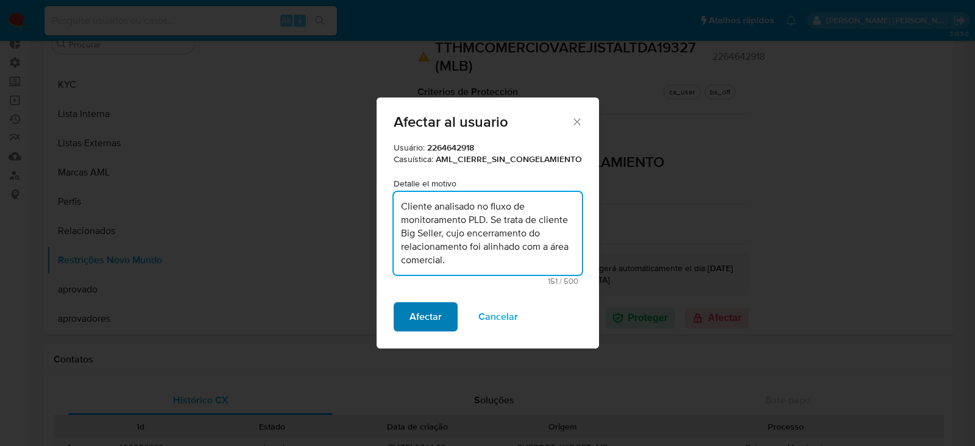
type textarea "Cliente analisado no fluxo de monitoramento PLD. Se trata de cliente Big Seller…"
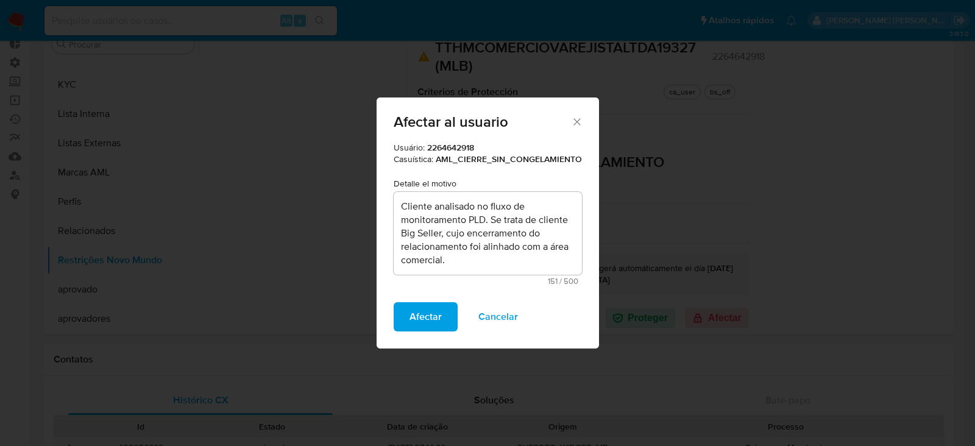
click at [418, 312] on span "Afectar" at bounding box center [426, 317] width 32 height 27
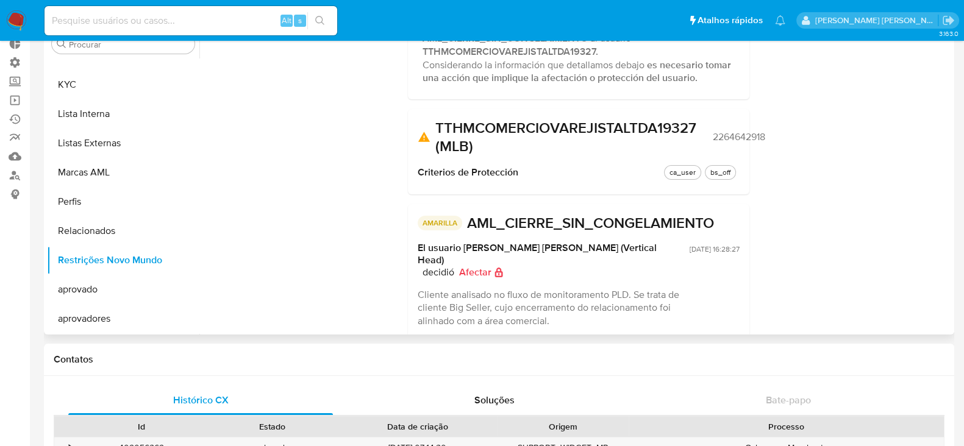
scroll to position [152, 0]
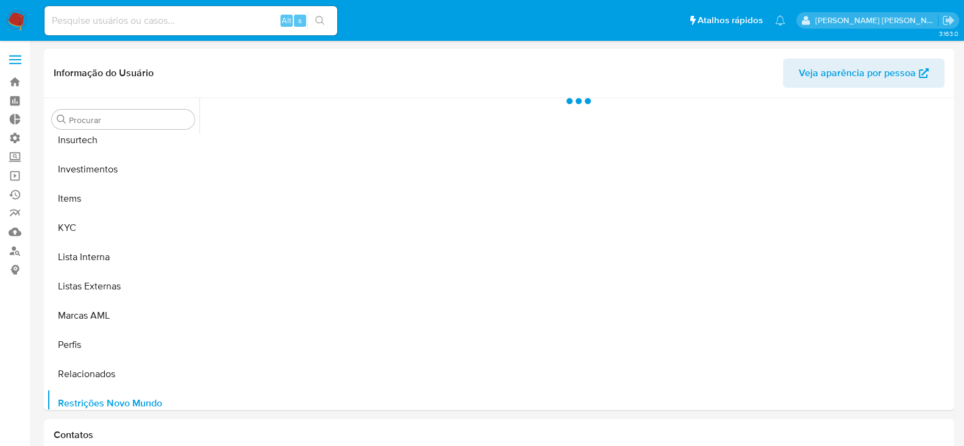
scroll to position [661, 0]
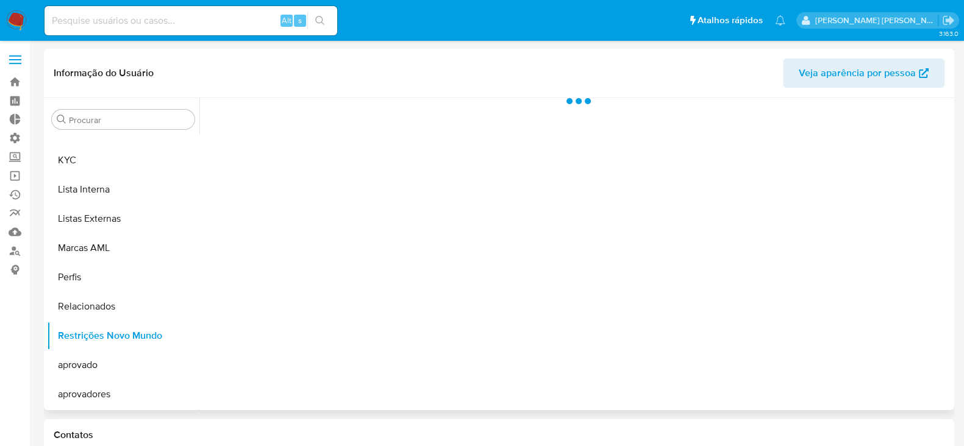
select select "10"
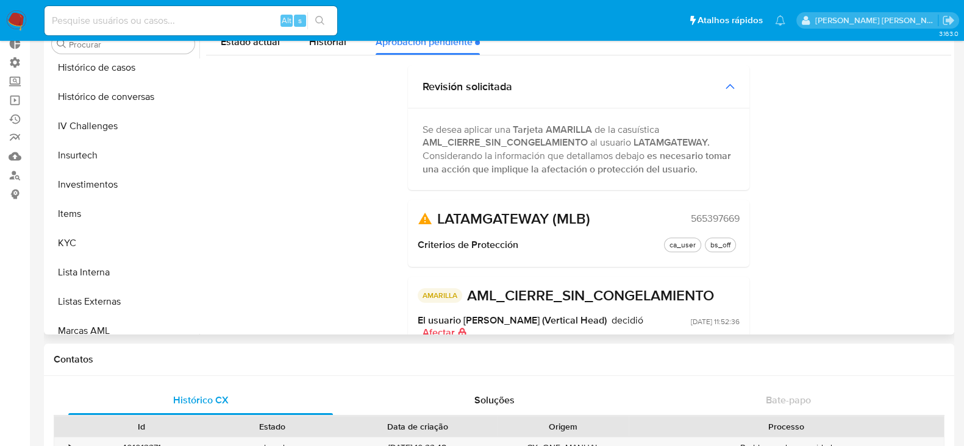
scroll to position [433, 0]
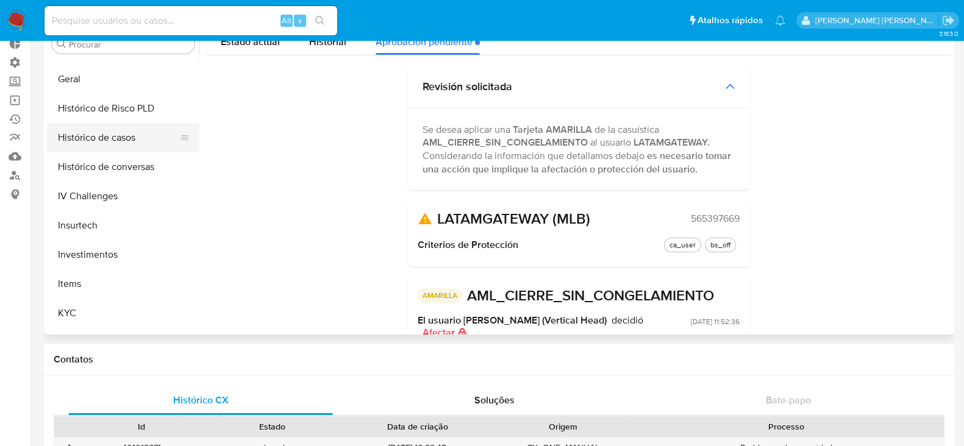
click at [116, 141] on button "Histórico de casos" at bounding box center [118, 137] width 143 height 29
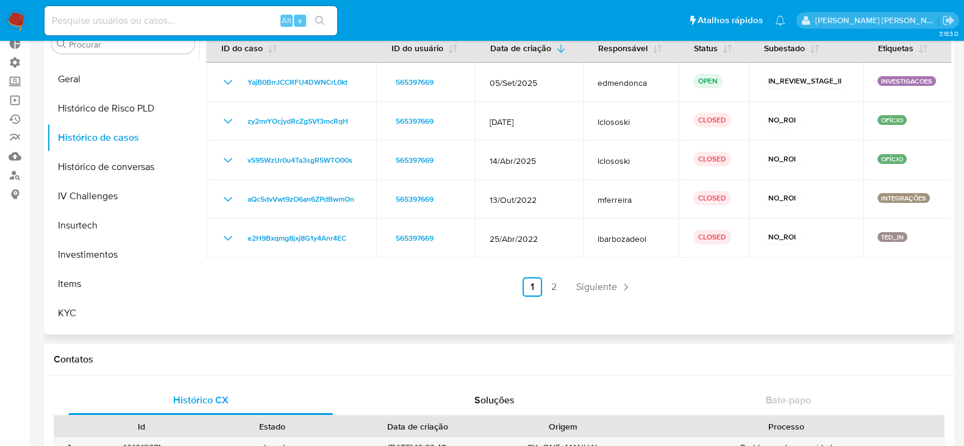
scroll to position [0, 0]
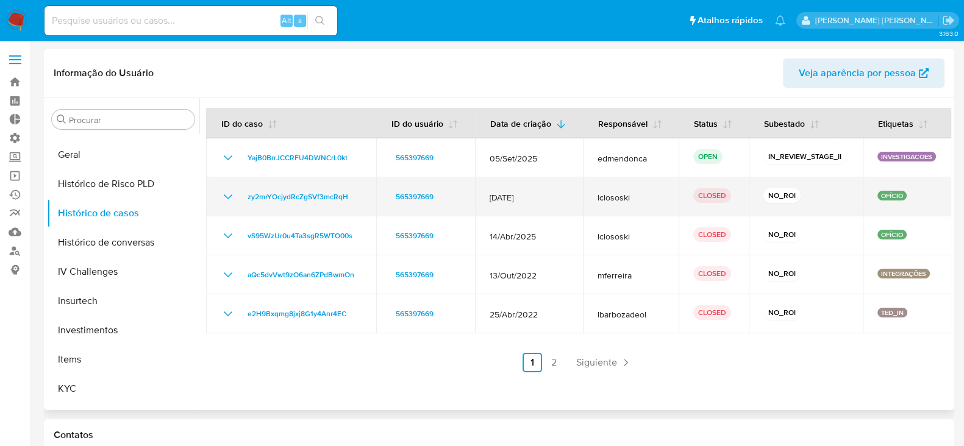
drag, startPoint x: 354, startPoint y: 196, endPoint x: 241, endPoint y: 199, distance: 112.2
click at [241, 199] on div "zy2mrYOcjydRcZgSVf3mcRqH" at bounding box center [291, 197] width 141 height 15
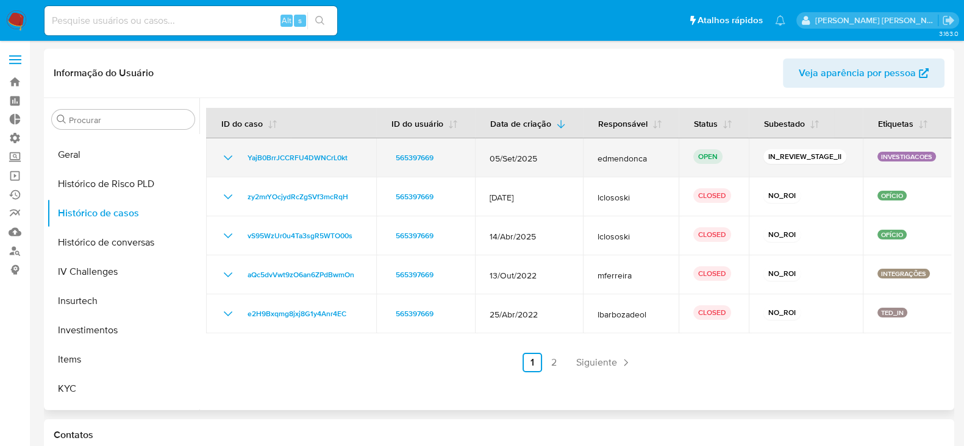
click at [230, 154] on icon "Mostrar/Ocultar" at bounding box center [228, 158] width 15 height 15
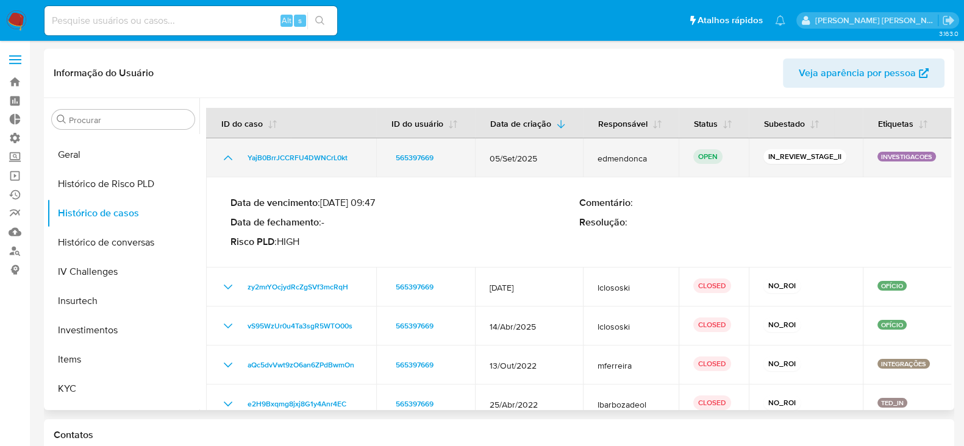
click at [230, 154] on icon "Mostrar/Ocultar" at bounding box center [228, 158] width 15 height 15
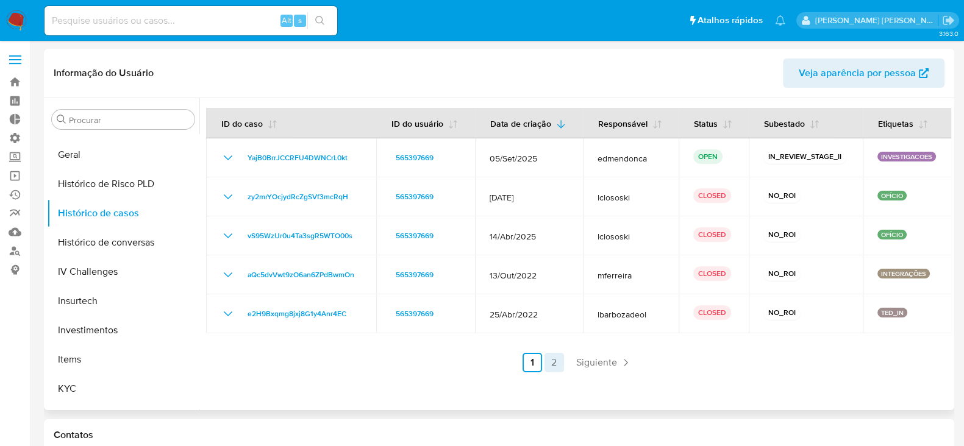
click at [556, 361] on link "2" at bounding box center [554, 363] width 20 height 20
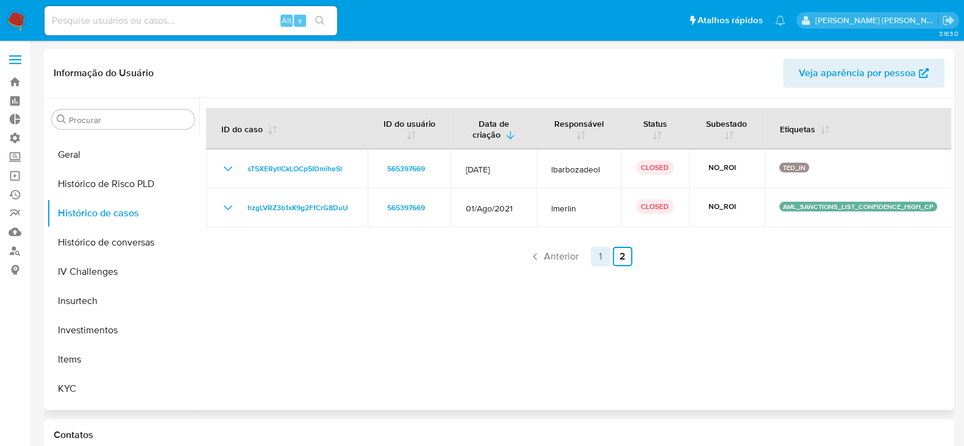
click at [599, 260] on link "1" at bounding box center [601, 257] width 20 height 20
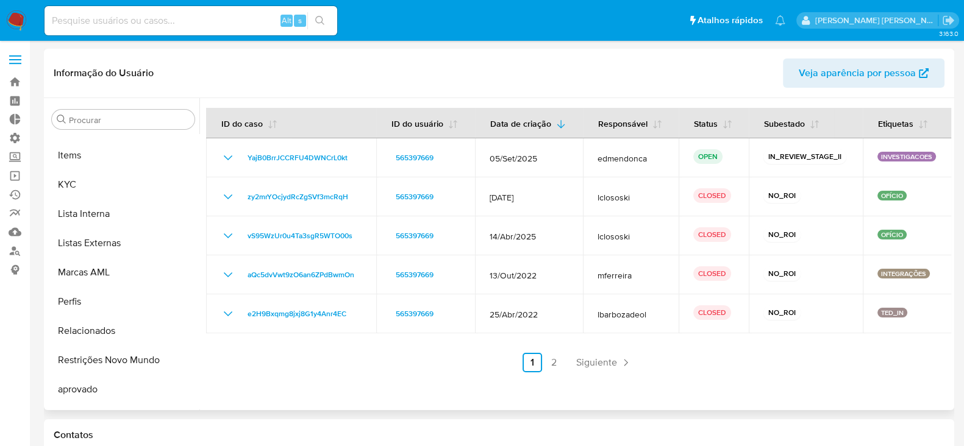
scroll to position [661, 0]
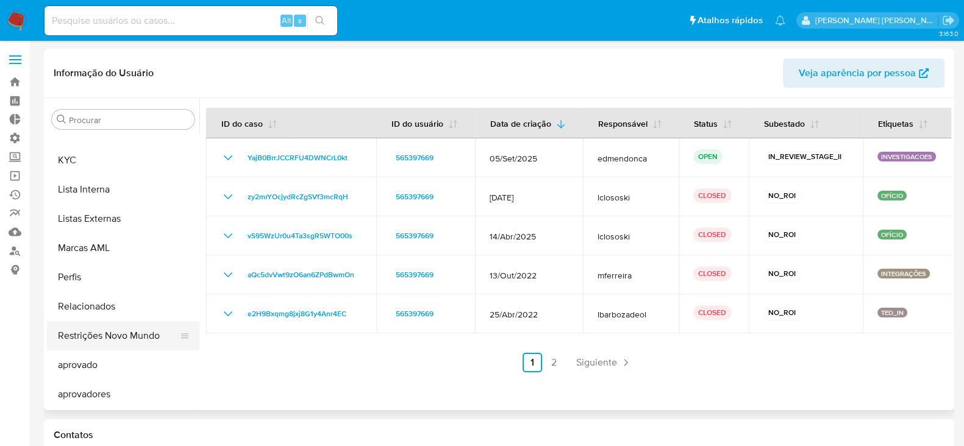
click at [108, 340] on button "Restrições Novo Mundo" at bounding box center [118, 335] width 143 height 29
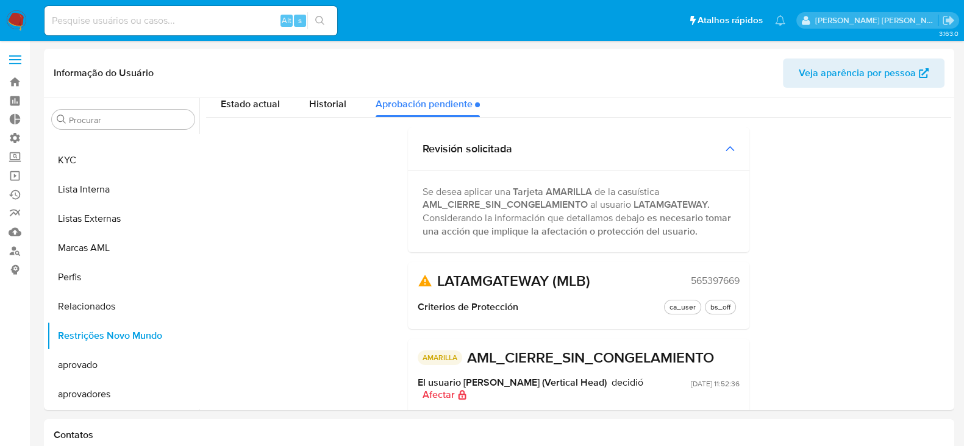
scroll to position [0, 0]
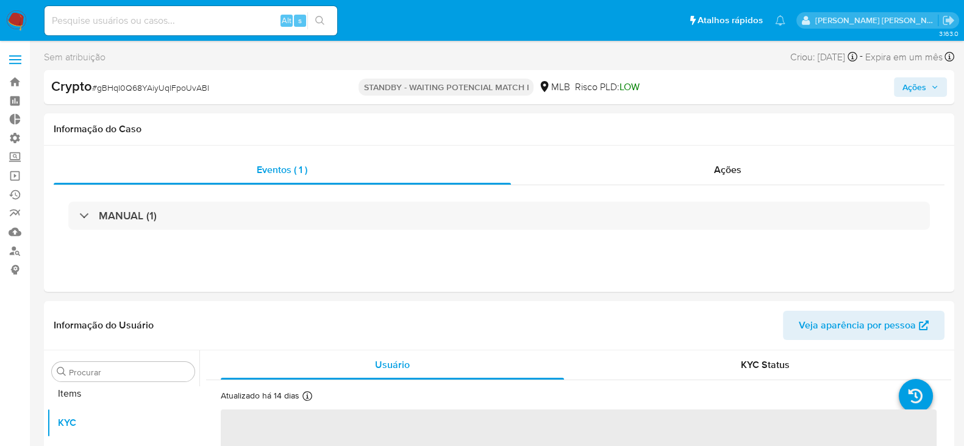
scroll to position [661, 0]
select select "10"
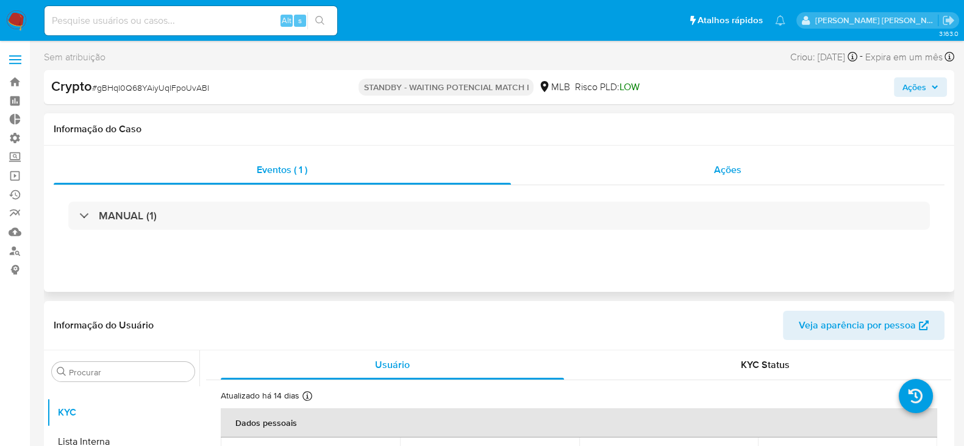
click at [723, 168] on span "Ações" at bounding box center [727, 170] width 27 height 14
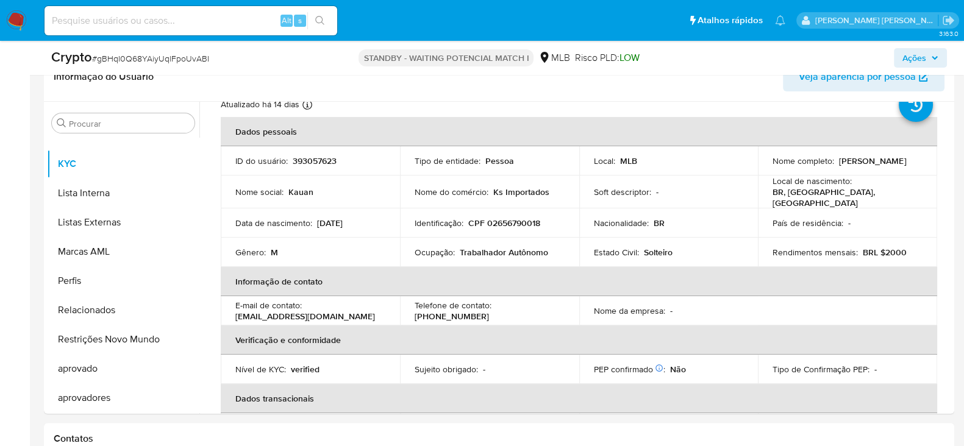
scroll to position [0, 0]
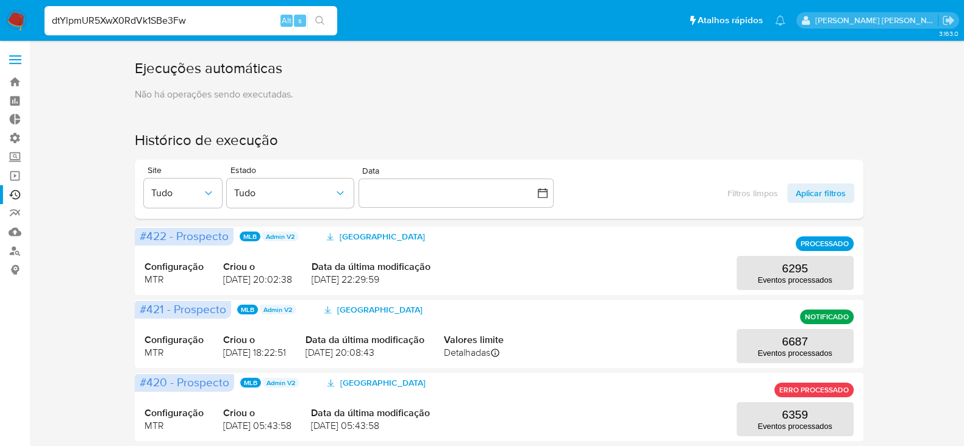
type input "dtYlpmUR5XwX0RdVk1SBe3Fw"
click at [133, 17] on input at bounding box center [191, 21] width 293 height 16
paste input "dtYlpmUR5XwX0RdVk1SBe3Fw"
type input "dtYlpmUR5XwX0RdVk1SBe3Fw"
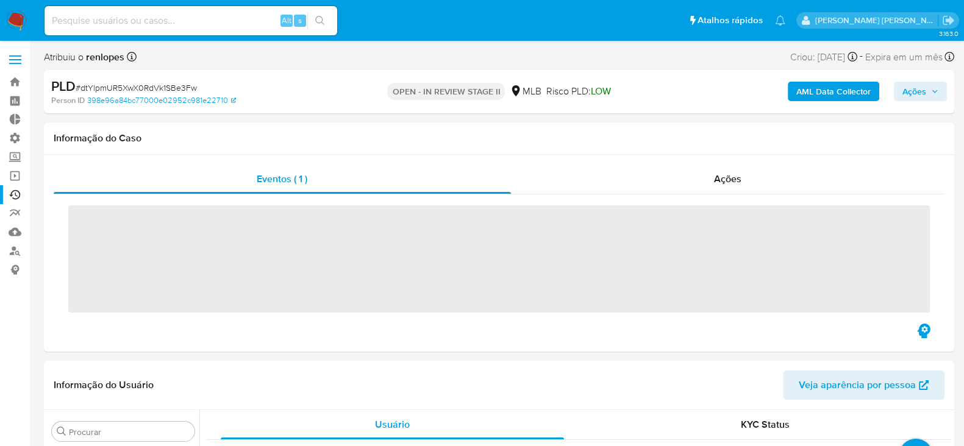
scroll to position [660, 0]
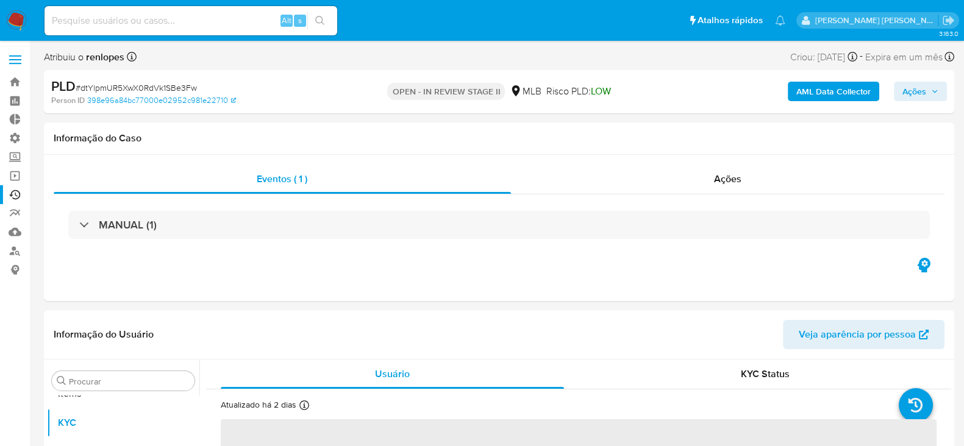
select select "10"
